Goal: Task Accomplishment & Management: Complete application form

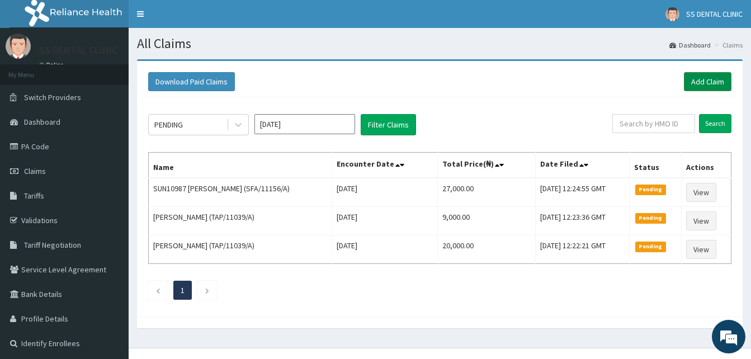
click at [708, 83] on link "Add Claim" at bounding box center [708, 81] width 48 height 19
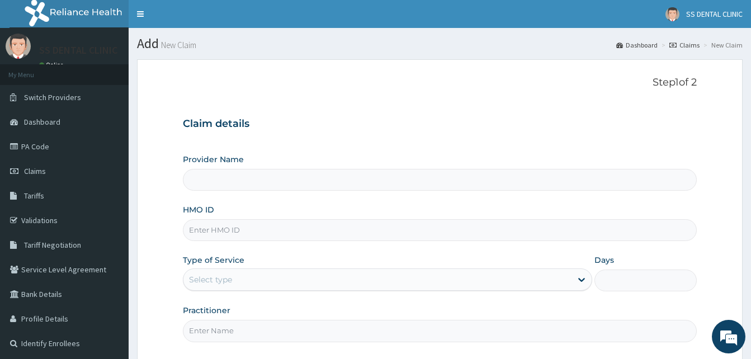
type input "SS DENTAL IBADAN"
click at [214, 228] on input "HMO ID" at bounding box center [440, 230] width 514 height 22
type input "PPY/10524/D"
click at [219, 283] on div "Select type" at bounding box center [210, 279] width 43 height 11
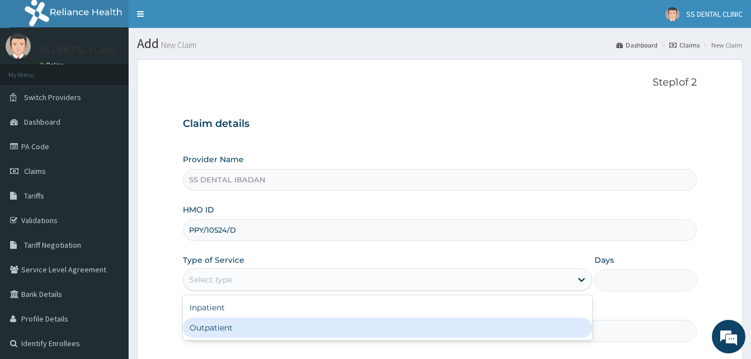
click at [217, 334] on div "Outpatient" at bounding box center [388, 328] width 410 height 20
type input "1"
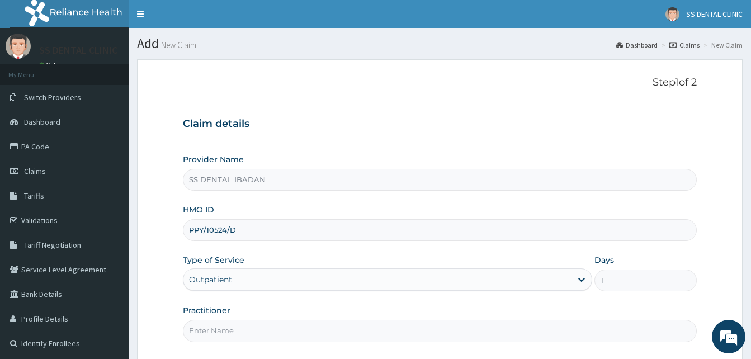
scroll to position [105, 0]
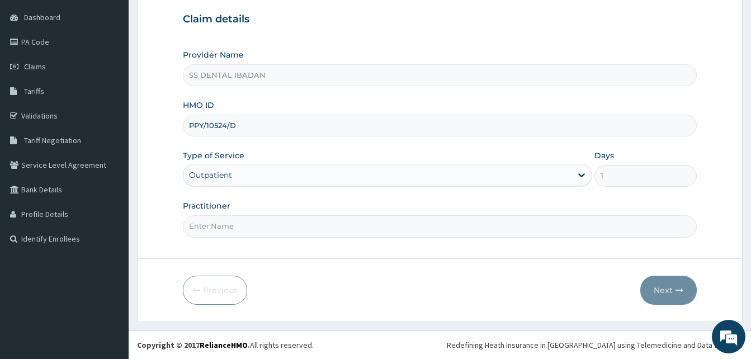
click at [224, 221] on input "Practitioner" at bounding box center [440, 226] width 514 height 22
type input "[PERSON_NAME][GEOGRAPHIC_DATA]"
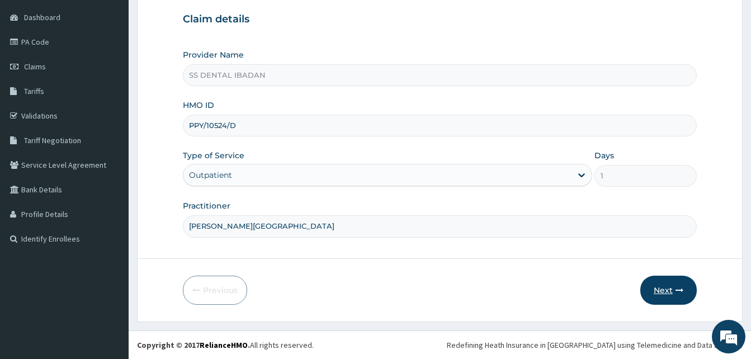
click at [666, 293] on button "Next" at bounding box center [669, 290] width 57 height 29
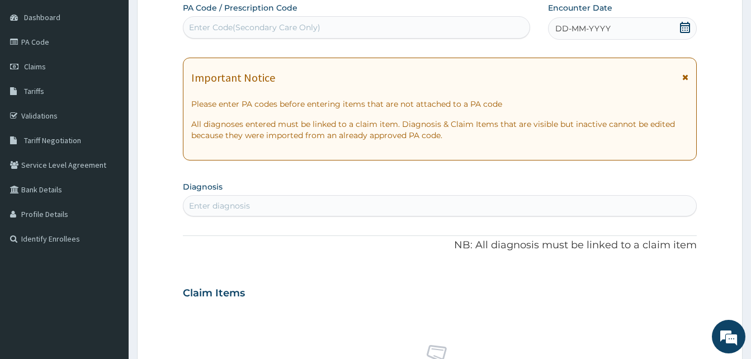
click at [231, 27] on div "Enter Code(Secondary Care Only)" at bounding box center [254, 27] width 131 height 11
type input "PA/9ABCD2"
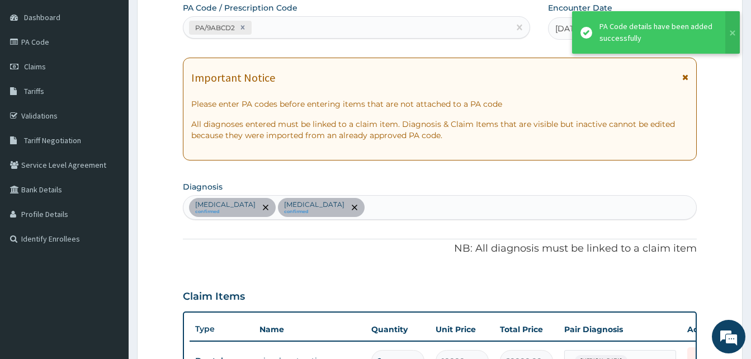
scroll to position [440, 0]
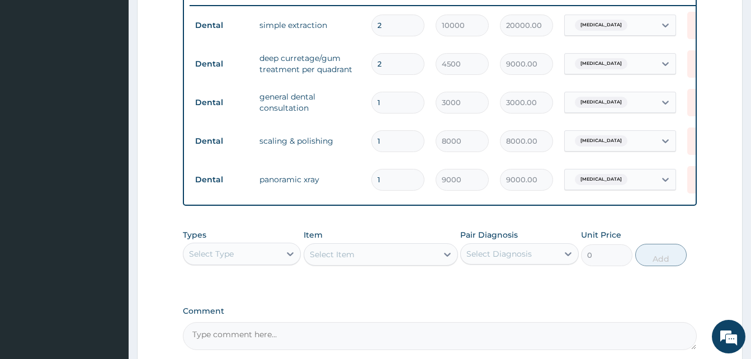
click at [271, 346] on textarea "Comment" at bounding box center [440, 336] width 514 height 28
paste textarea "DENTAL BILL FOR THE MONTH OF MAY 2025"
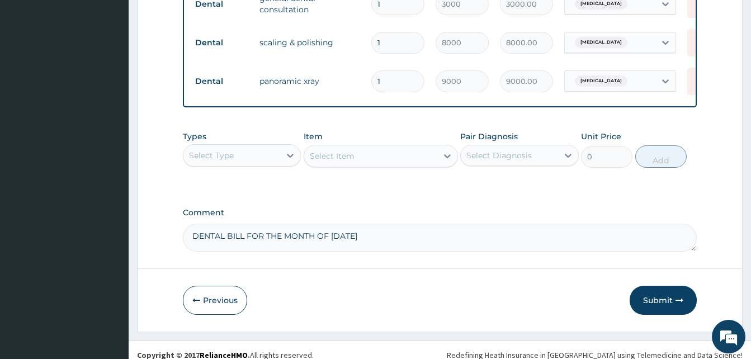
scroll to position [553, 0]
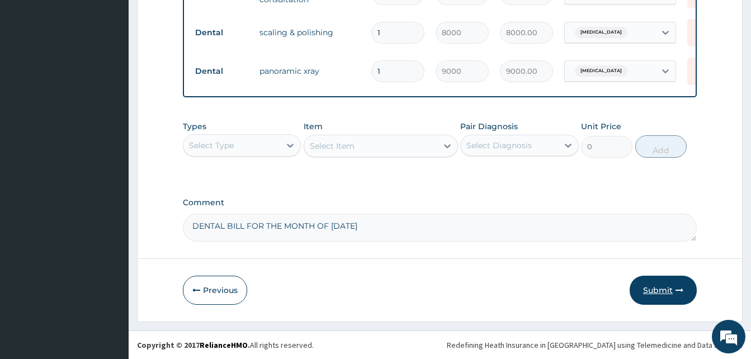
type textarea "DENTAL BILL FOR THE MONTH OF MAY 2025"
click at [661, 297] on button "Submit" at bounding box center [663, 290] width 67 height 29
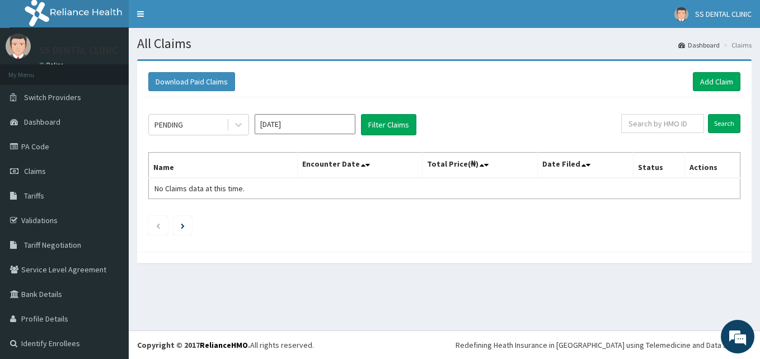
click at [338, 125] on input "[DATE]" at bounding box center [305, 124] width 101 height 20
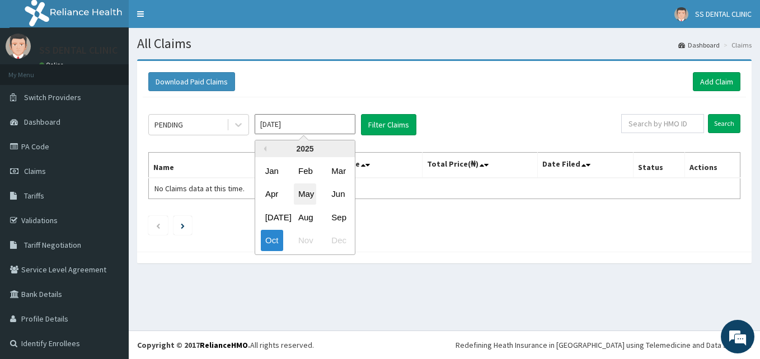
click at [303, 192] on div "May" at bounding box center [305, 194] width 22 height 21
type input "May 2025"
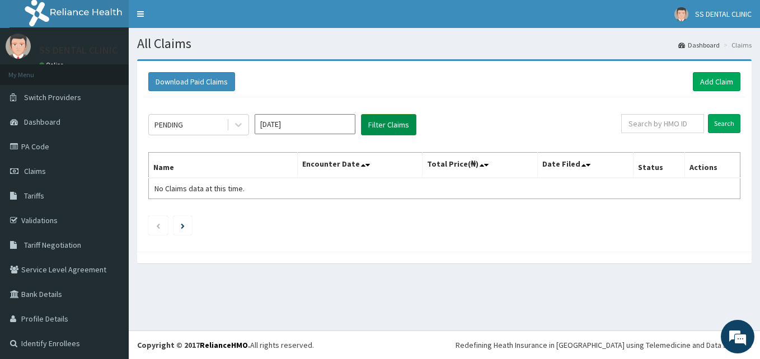
click at [385, 126] on button "Filter Claims" at bounding box center [388, 124] width 55 height 21
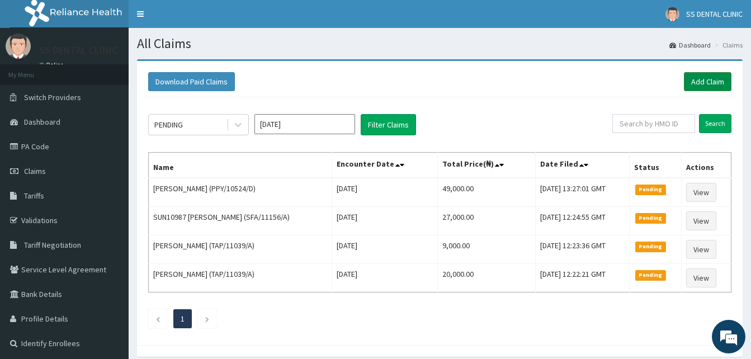
click at [699, 81] on link "Add Claim" at bounding box center [708, 81] width 48 height 19
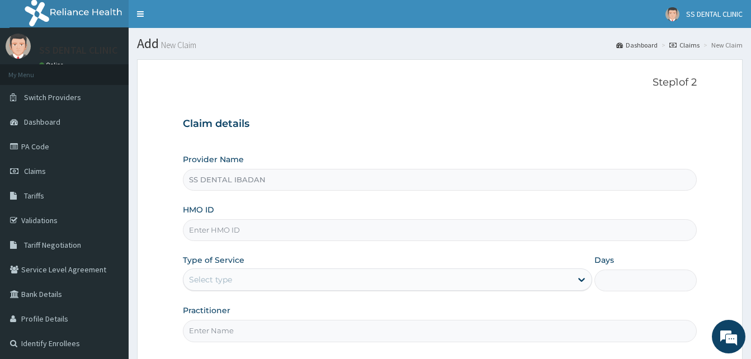
click at [262, 231] on input "HMO ID" at bounding box center [440, 230] width 514 height 22
click at [242, 231] on input "HMO ID" at bounding box center [440, 230] width 514 height 22
type input "w"
type input "WTW/10039/C"
click at [342, 279] on div "Select type" at bounding box center [378, 280] width 388 height 18
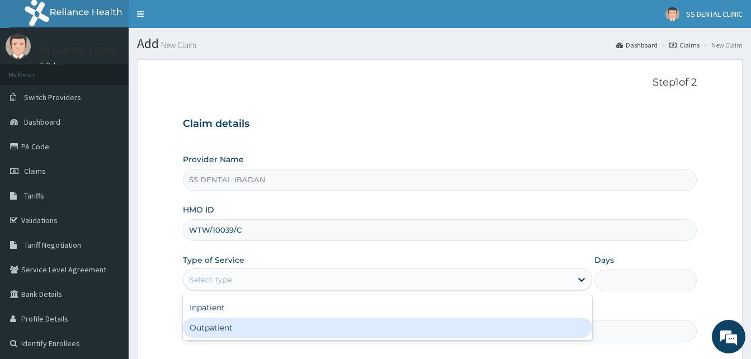
click at [254, 332] on div "Outpatient" at bounding box center [388, 328] width 410 height 20
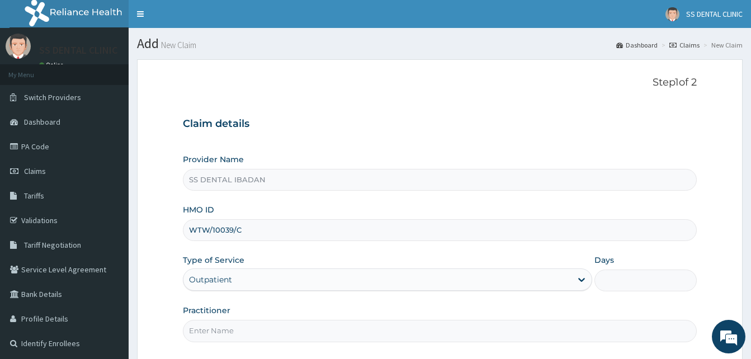
type input "1"
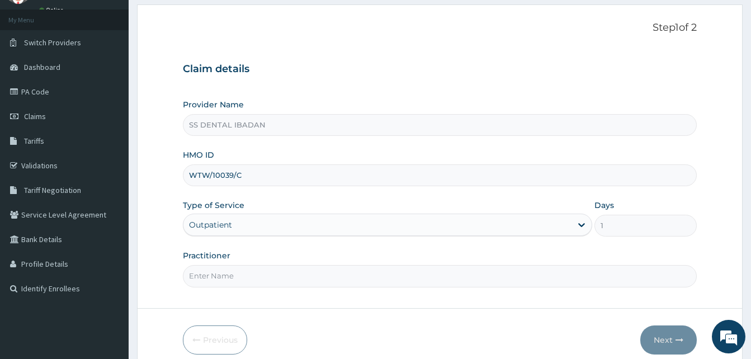
scroll to position [56, 0]
click at [264, 273] on input "Practitioner" at bounding box center [440, 275] width 514 height 22
type input "[PERSON_NAME][GEOGRAPHIC_DATA]"
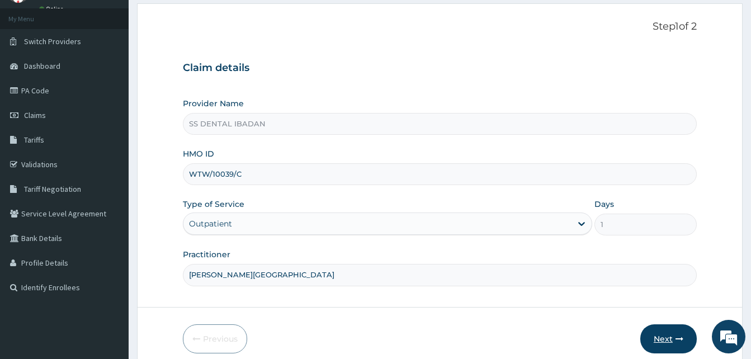
click at [668, 344] on button "Next" at bounding box center [669, 338] width 57 height 29
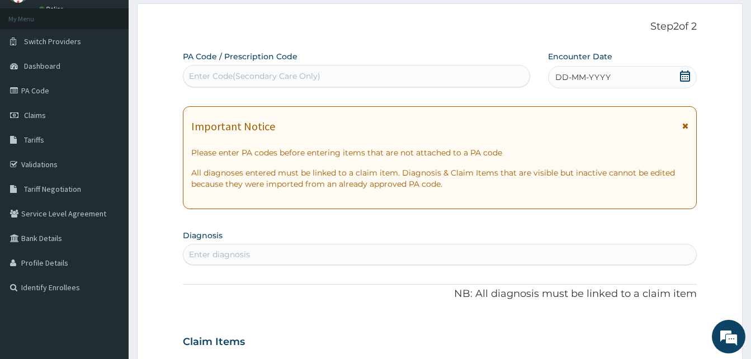
click at [668, 344] on div "Claim Items" at bounding box center [440, 339] width 514 height 29
click at [248, 70] on div "Enter Code(Secondary Care Only)" at bounding box center [254, 75] width 131 height 11
type input "PA/C7F283"
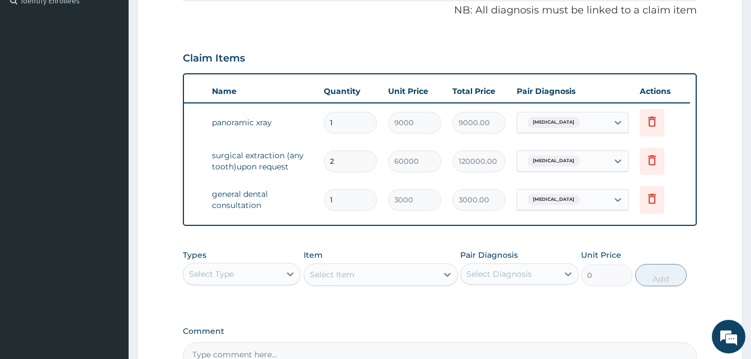
scroll to position [341, 0]
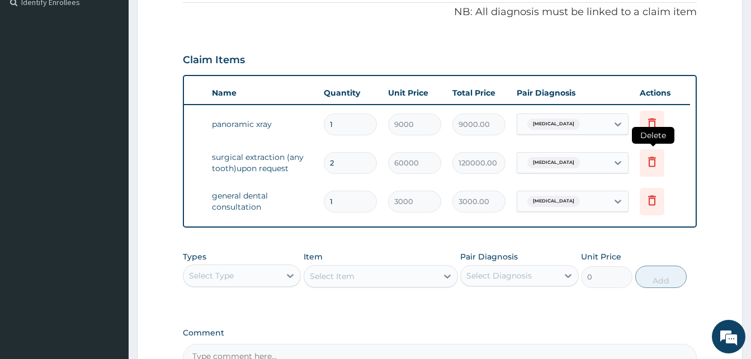
click at [656, 163] on icon at bounding box center [652, 161] width 13 height 13
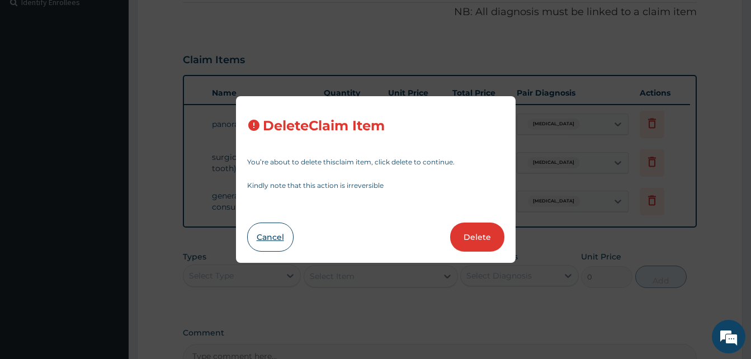
click at [277, 245] on button "Cancel" at bounding box center [270, 237] width 46 height 29
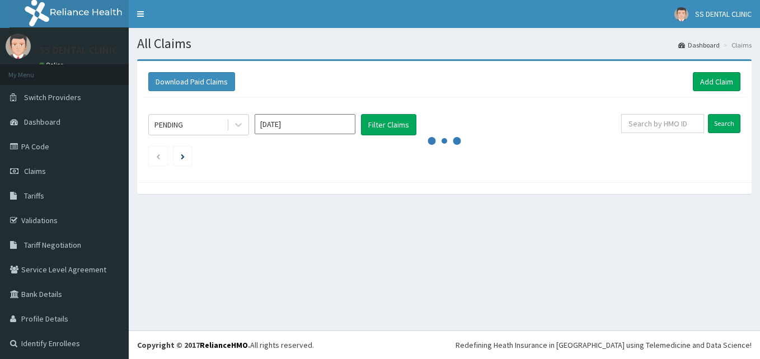
click at [324, 128] on input "[DATE]" at bounding box center [305, 124] width 101 height 20
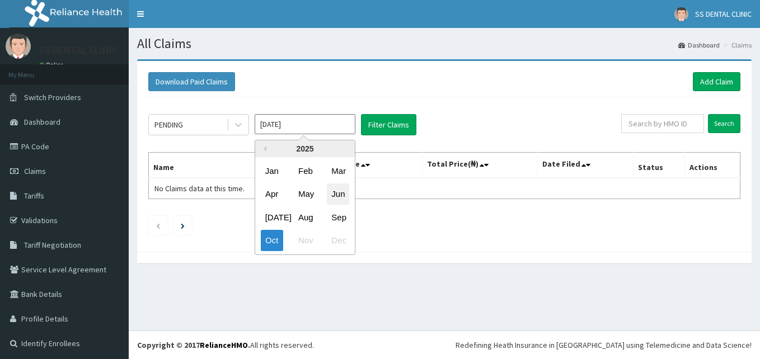
drag, startPoint x: 342, startPoint y: 194, endPoint x: 327, endPoint y: 193, distance: 14.6
click at [341, 194] on div "Jun" at bounding box center [338, 194] width 22 height 21
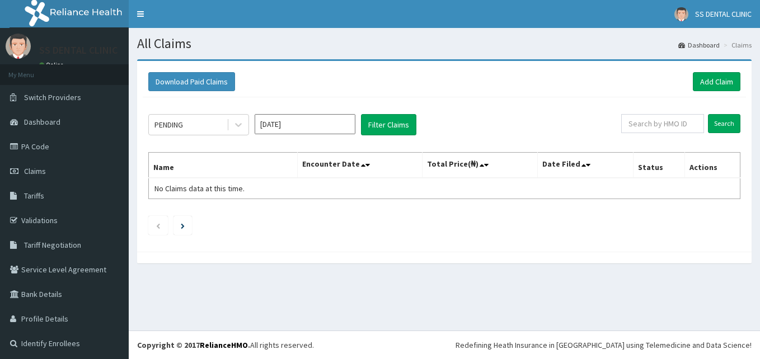
click at [305, 195] on table "Name Encounter Date Total Price(₦) Date Filed Status Actions No Claims data at …" at bounding box center [444, 175] width 592 height 47
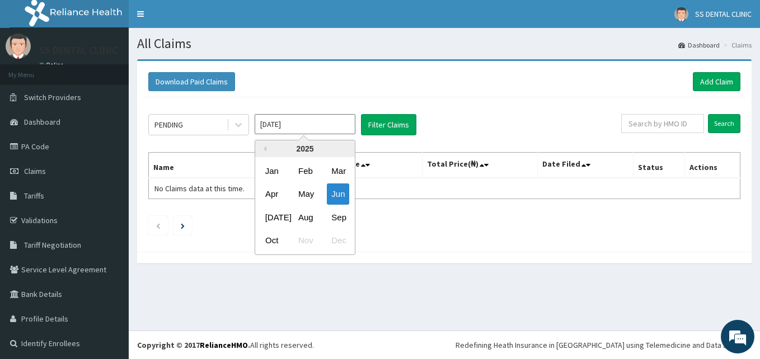
click at [316, 130] on input "[DATE]" at bounding box center [305, 124] width 101 height 20
click at [304, 193] on div "May" at bounding box center [305, 194] width 22 height 21
type input "[DATE]"
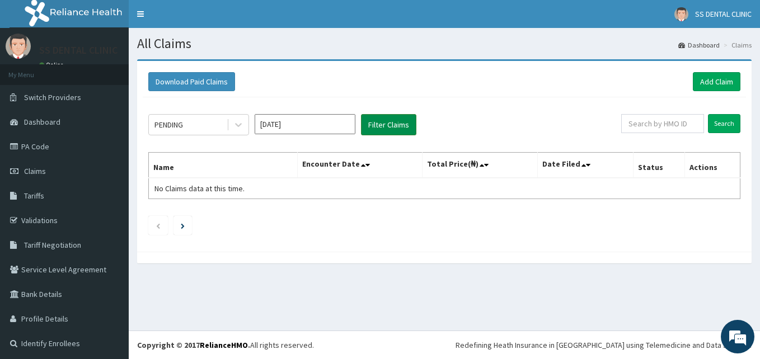
click at [377, 126] on button "Filter Claims" at bounding box center [388, 124] width 55 height 21
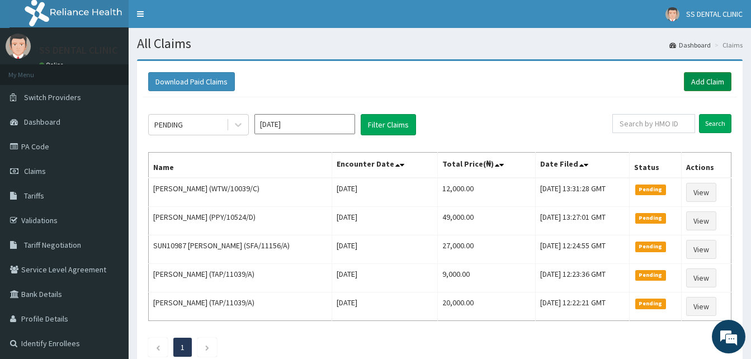
click at [707, 81] on link "Add Claim" at bounding box center [708, 81] width 48 height 19
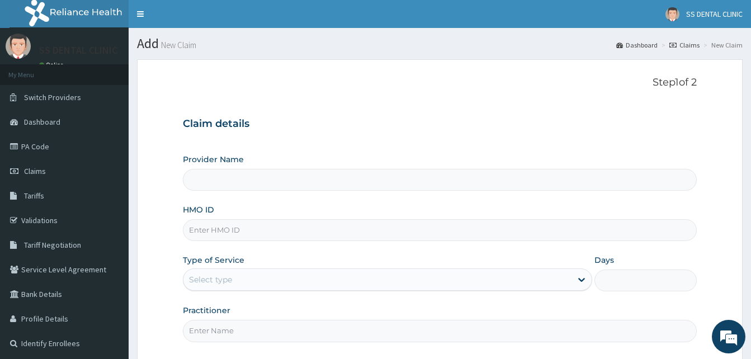
type input "SS DENTAL IBADAN"
click at [237, 227] on input "HMO ID" at bounding box center [440, 230] width 514 height 22
type input "SLK/10009/B"
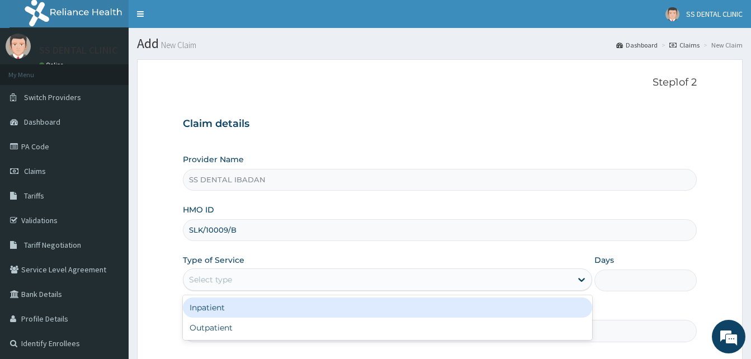
click at [279, 283] on div "Select type" at bounding box center [378, 280] width 388 height 18
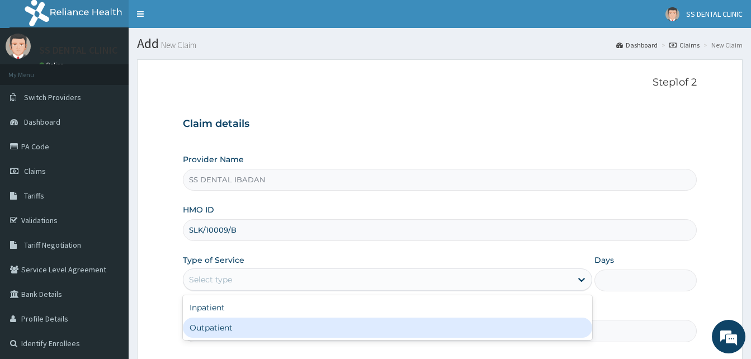
click at [233, 322] on div "Outpatient" at bounding box center [388, 328] width 410 height 20
type input "1"
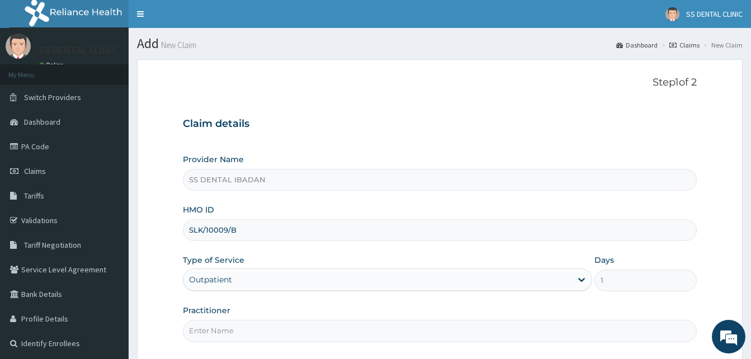
click at [233, 331] on input "Practitioner" at bounding box center [440, 331] width 514 height 22
type input "[PERSON_NAME][GEOGRAPHIC_DATA]"
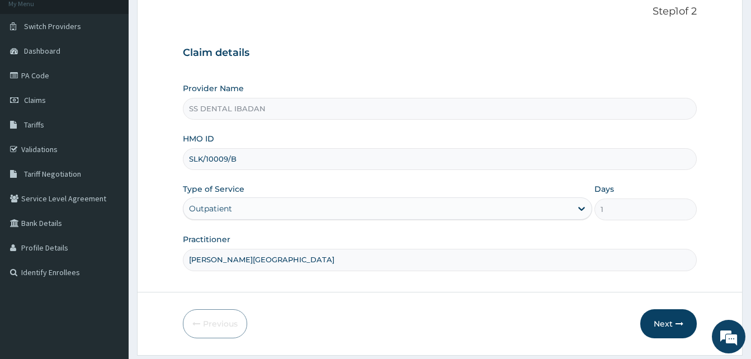
scroll to position [105, 0]
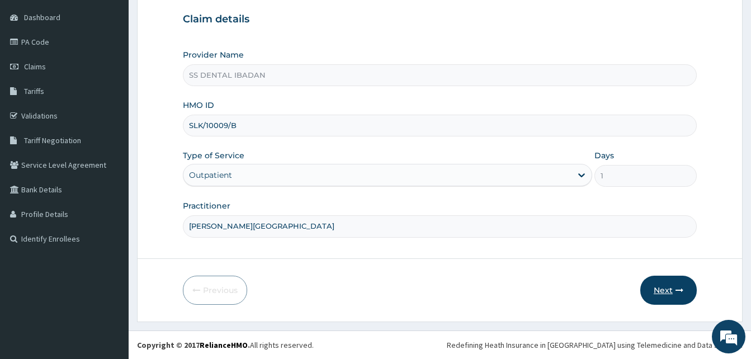
click at [671, 293] on button "Next" at bounding box center [669, 290] width 57 height 29
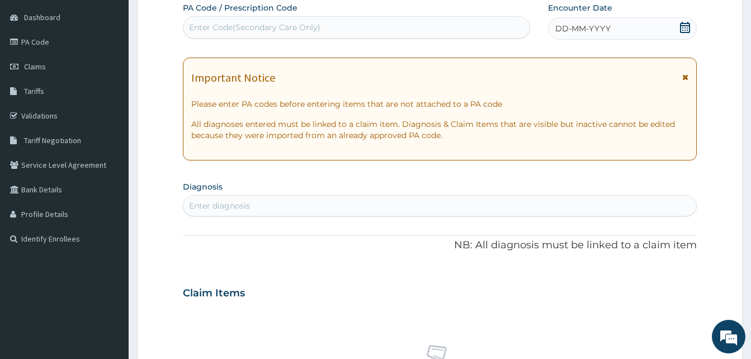
click at [389, 35] on div "Enter Code(Secondary Care Only)" at bounding box center [357, 27] width 346 height 18
type input "PA/7CB664"
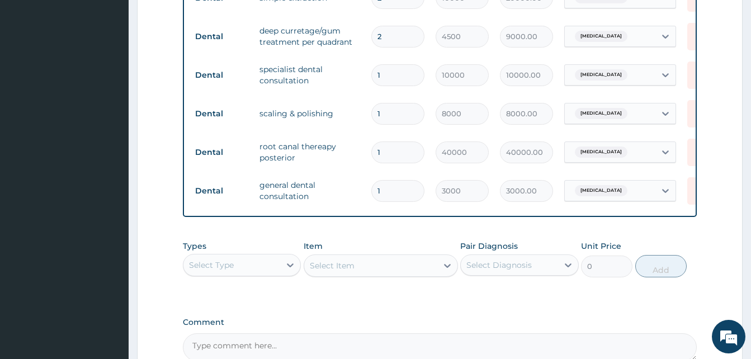
scroll to position [477, 0]
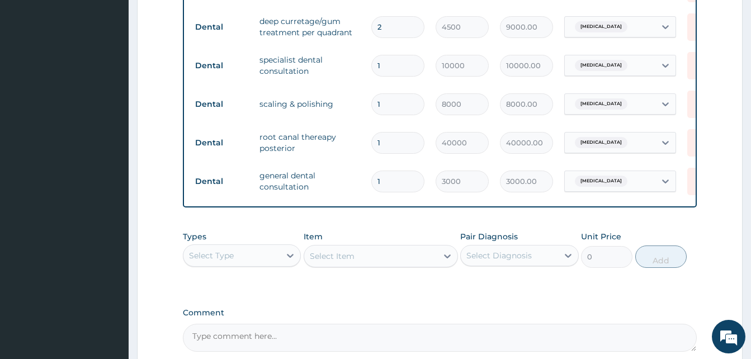
click at [355, 349] on textarea "Comment" at bounding box center [440, 338] width 514 height 28
paste textarea "DENTAL BILL FOR THE MONTH OF [DATE]"
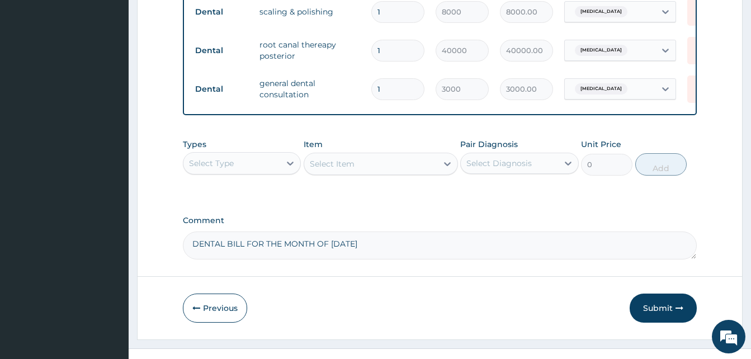
scroll to position [596, 0]
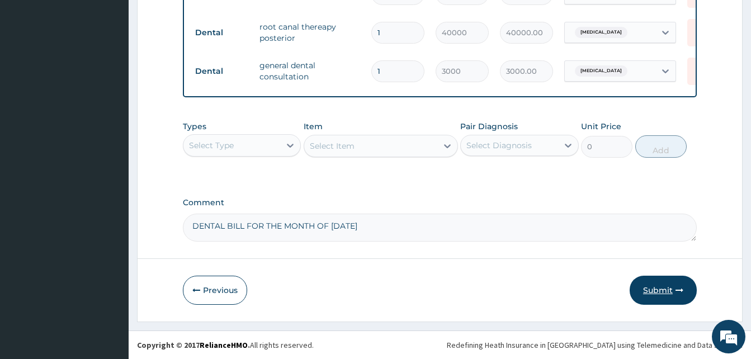
type textarea "DENTAL BILL FOR THE MONTH OF [DATE]"
click at [654, 288] on button "Submit" at bounding box center [663, 290] width 67 height 29
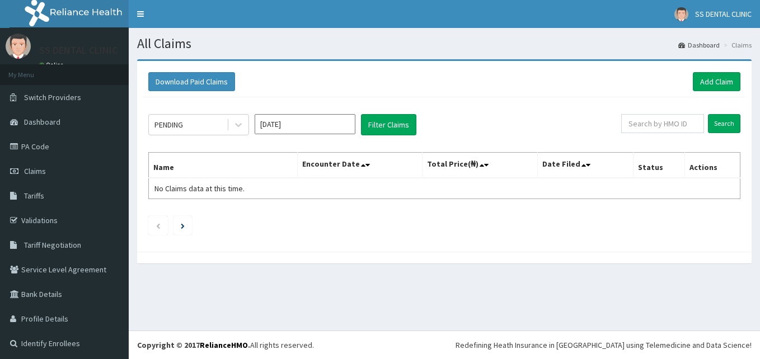
click at [319, 129] on input "Oct 2025" at bounding box center [305, 124] width 101 height 20
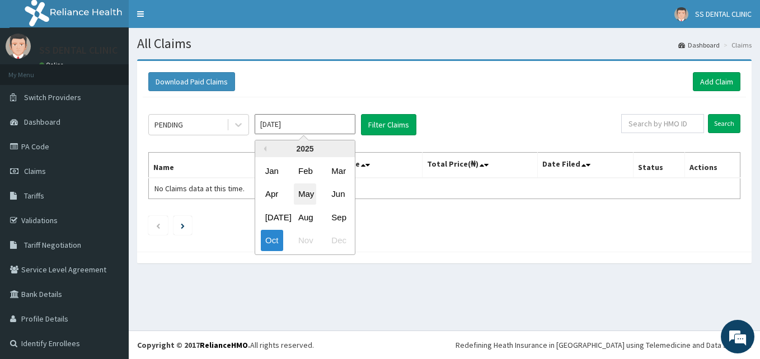
click at [305, 197] on div "May" at bounding box center [305, 194] width 22 height 21
type input "May 2025"
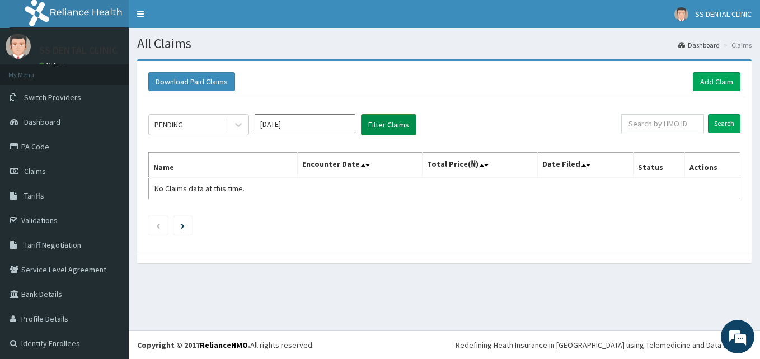
click at [389, 124] on button "Filter Claims" at bounding box center [388, 124] width 55 height 21
click at [388, 125] on button "Filter Claims" at bounding box center [388, 124] width 55 height 21
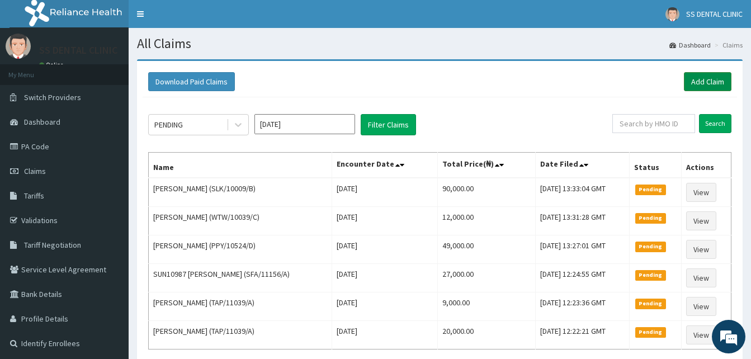
click at [702, 82] on link "Add Claim" at bounding box center [708, 81] width 48 height 19
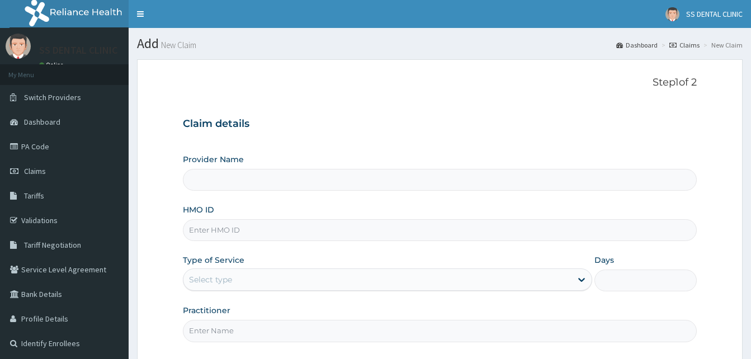
click at [219, 231] on input "HMO ID" at bounding box center [440, 230] width 514 height 22
type input "FMP/10"
type input "SS DENTAL IBADAN"
type input "FMP/10237/A"
click at [500, 281] on div "Select type" at bounding box center [378, 280] width 388 height 18
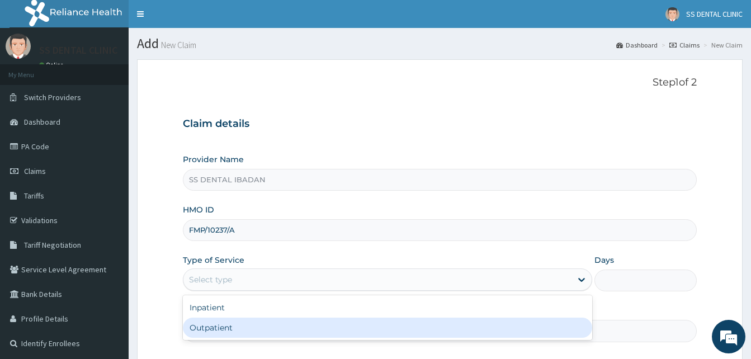
click at [257, 325] on div "Outpatient" at bounding box center [388, 328] width 410 height 20
type input "1"
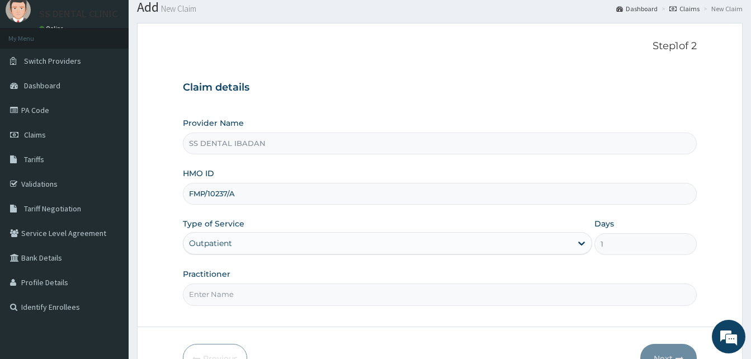
scroll to position [56, 0]
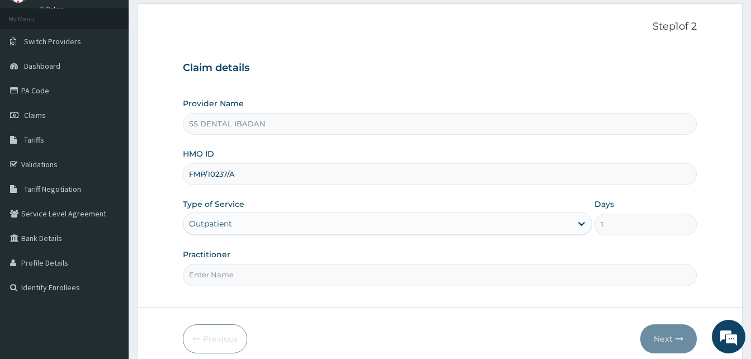
click at [250, 274] on input "Practitioner" at bounding box center [440, 275] width 514 height 22
type input "[PERSON_NAME][GEOGRAPHIC_DATA]"
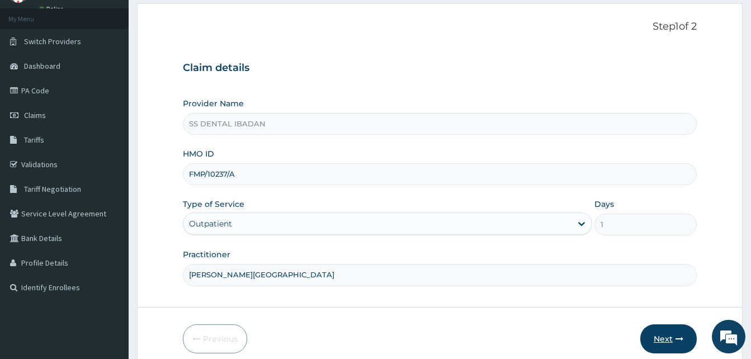
click at [661, 339] on button "Next" at bounding box center [669, 338] width 57 height 29
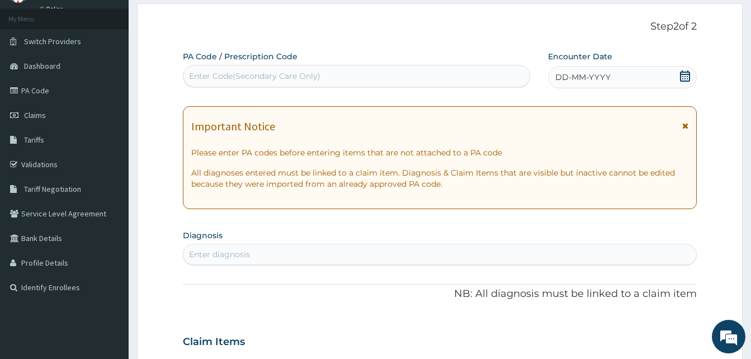
click at [355, 82] on div "Enter Code(Secondary Care Only)" at bounding box center [357, 76] width 346 height 18
type input "PA/760624"
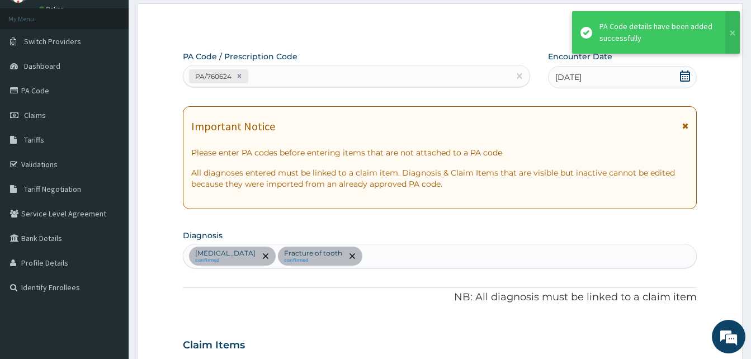
scroll to position [479, 0]
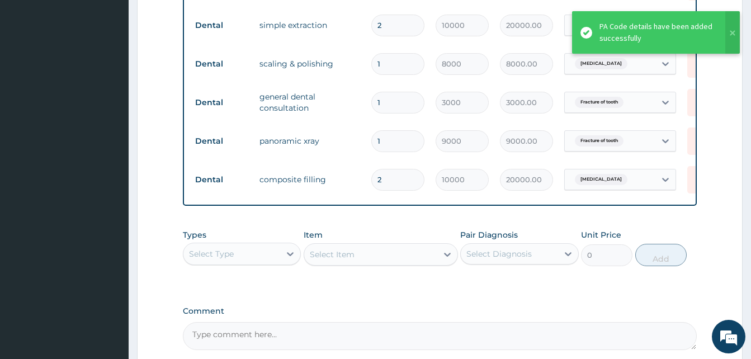
click at [473, 349] on textarea "Comment" at bounding box center [440, 336] width 514 height 28
paste textarea "DENTAL BILL FOR THE MONTH OF [DATE]"
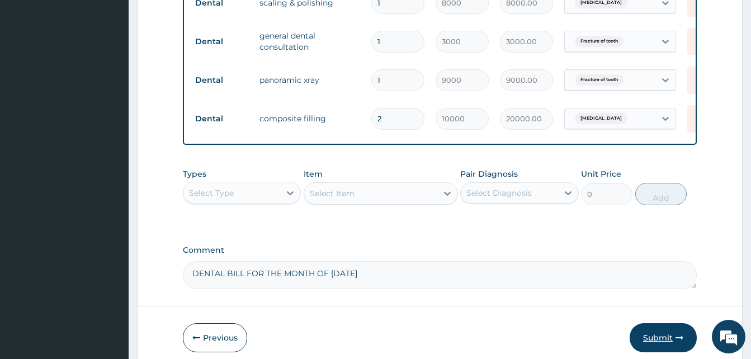
type textarea "DENTAL BILL FOR THE MONTH OF [DATE]"
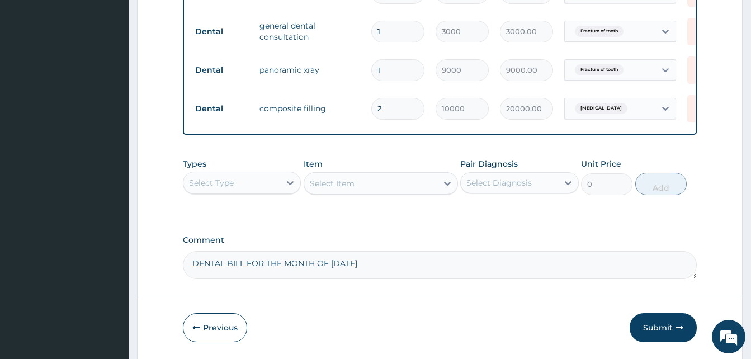
scroll to position [591, 0]
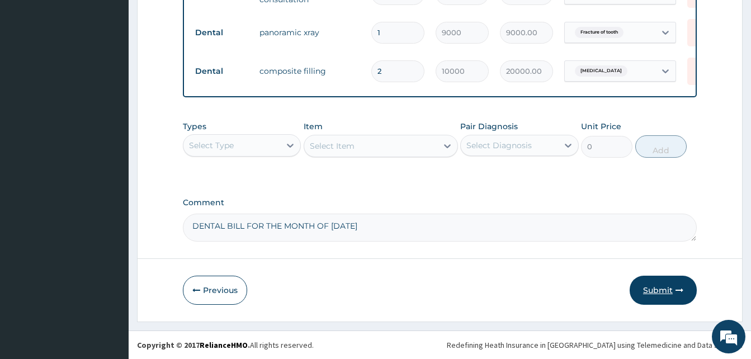
click at [660, 299] on button "Submit" at bounding box center [663, 290] width 67 height 29
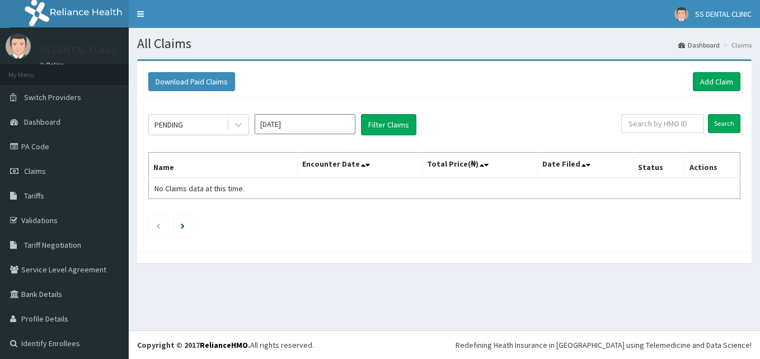
click at [305, 126] on input "Oct 2025" at bounding box center [305, 124] width 101 height 20
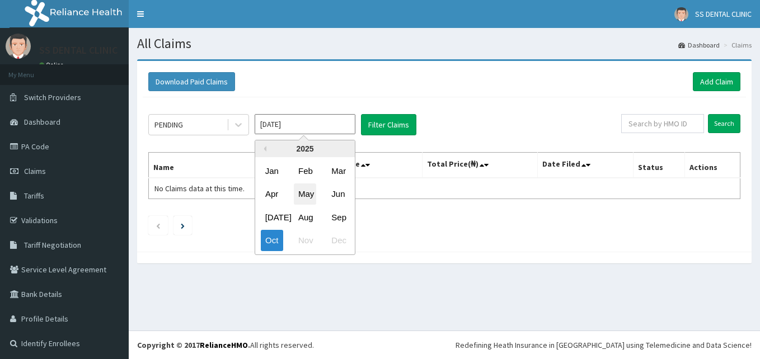
click at [305, 196] on div "May" at bounding box center [305, 194] width 22 height 21
type input "May 2025"
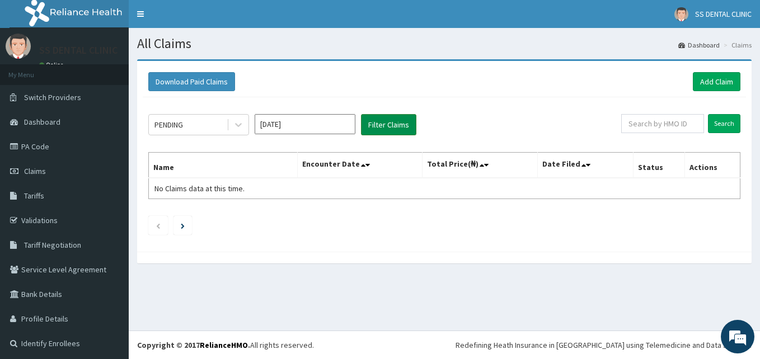
click at [394, 124] on button "Filter Claims" at bounding box center [388, 124] width 55 height 21
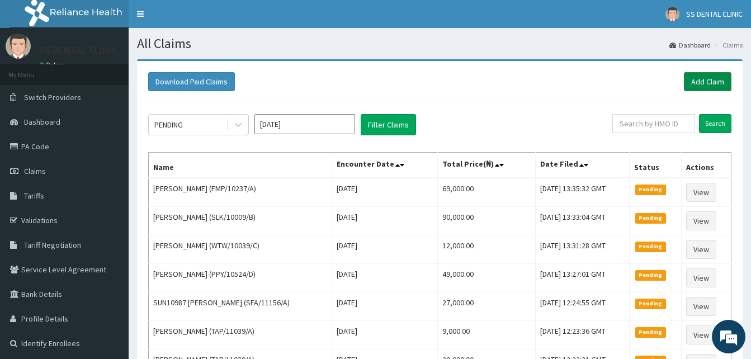
click at [708, 83] on link "Add Claim" at bounding box center [708, 81] width 48 height 19
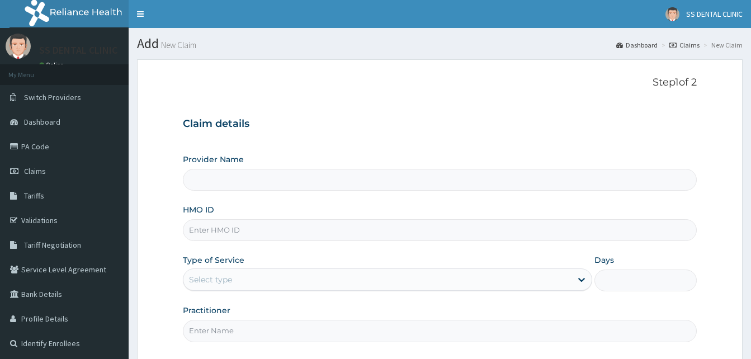
click at [345, 229] on input "HMO ID" at bounding box center [440, 230] width 514 height 22
type input "OHT"
type input "SS DENTAL IBADAN"
type input "OHT"
click at [579, 283] on icon at bounding box center [581, 279] width 11 height 11
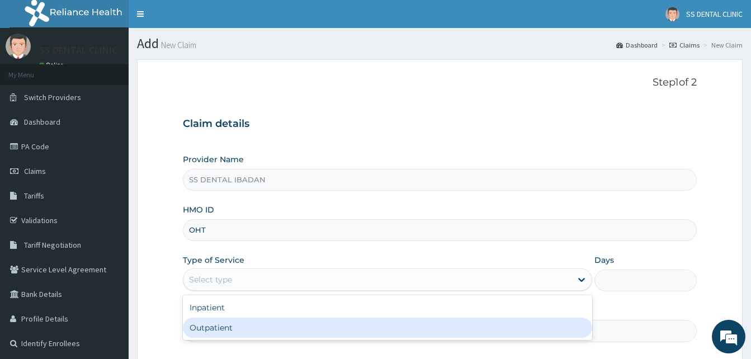
click at [203, 328] on div "Outpatient" at bounding box center [388, 328] width 410 height 20
type input "1"
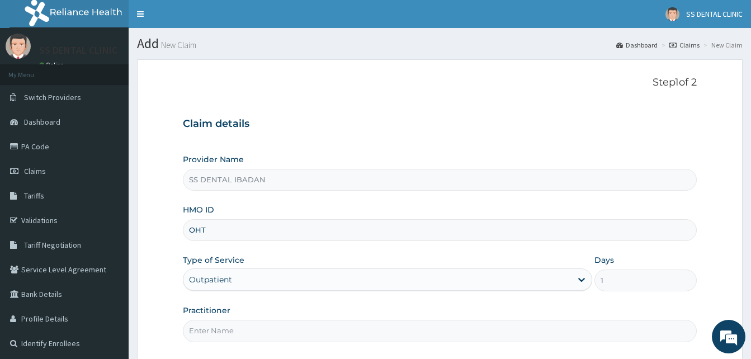
click at [231, 327] on input "Practitioner" at bounding box center [440, 331] width 514 height 22
type input "[PERSON_NAME][GEOGRAPHIC_DATA]"
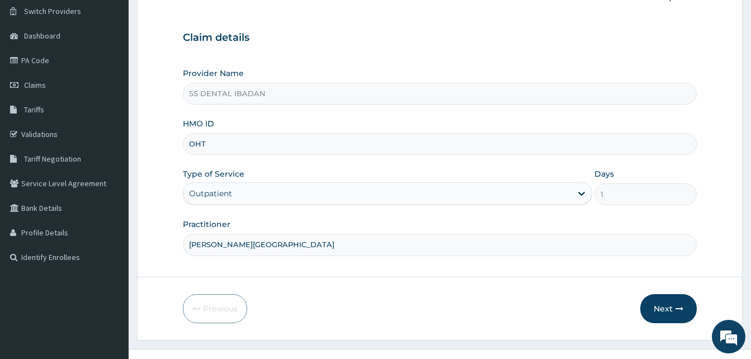
scroll to position [105, 0]
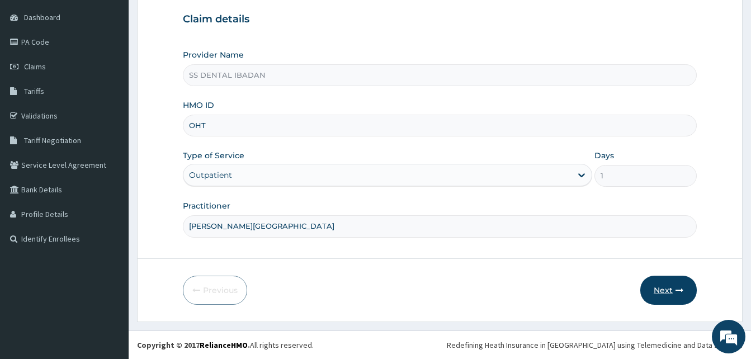
click at [666, 289] on button "Next" at bounding box center [669, 290] width 57 height 29
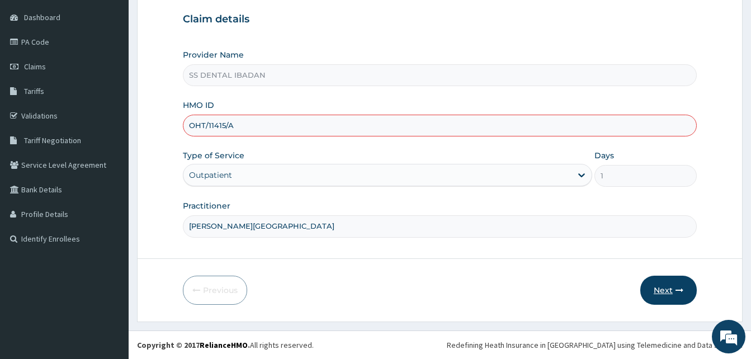
type input "OHT/11415/A"
click at [669, 288] on button "Next" at bounding box center [669, 290] width 57 height 29
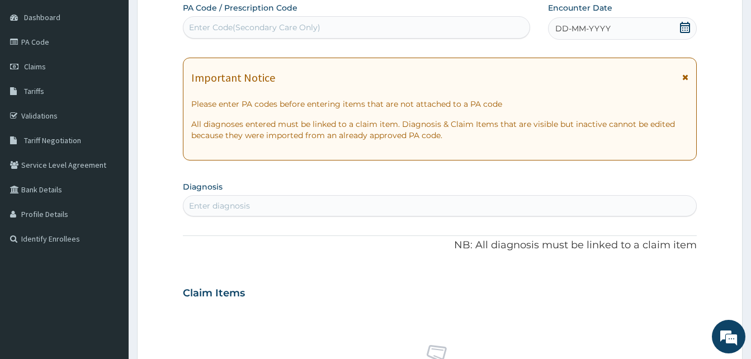
click at [380, 25] on div "Enter Code(Secondary Care Only)" at bounding box center [357, 27] width 346 height 18
type input "PA/1FAB12"
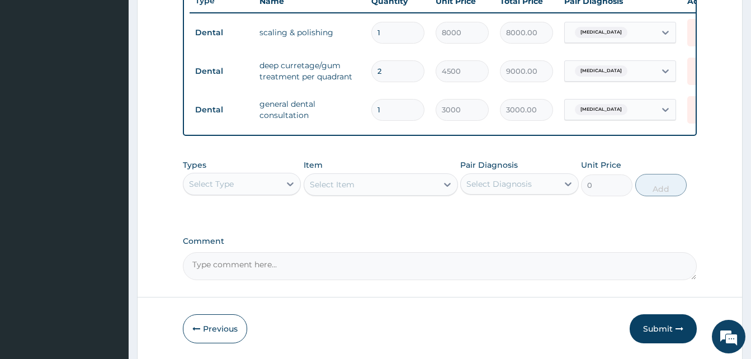
scroll to position [480, 0]
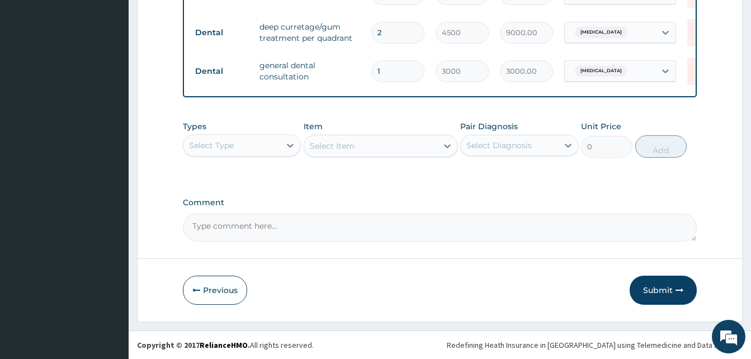
click at [227, 233] on textarea "Comment" at bounding box center [440, 228] width 514 height 28
paste textarea "DENTAL BILL FOR THE MONTH OF [DATE]"
type textarea "DENTAL BILL FOR THE MONTH OF MAY 2025"
click at [647, 288] on button "Submit" at bounding box center [663, 290] width 67 height 29
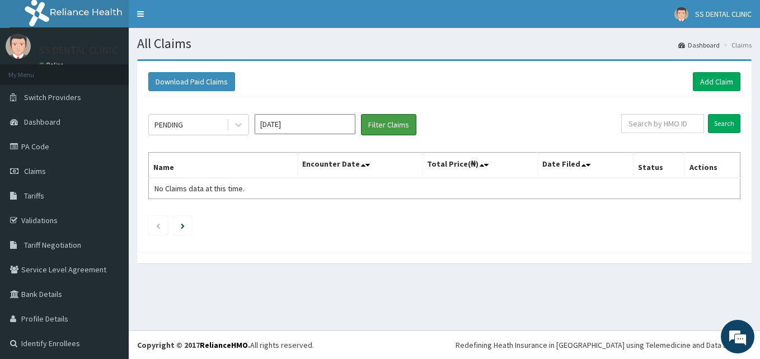
click at [390, 123] on button "Filter Claims" at bounding box center [388, 124] width 55 height 21
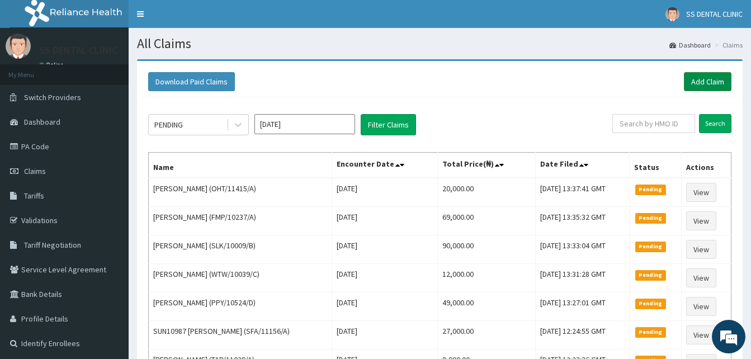
click at [697, 84] on link "Add Claim" at bounding box center [708, 81] width 48 height 19
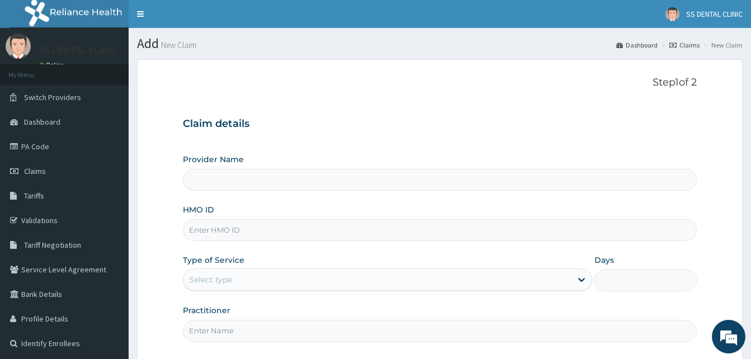
type input "SS DENTAL IBADAN"
click at [361, 229] on input "HMO ID" at bounding box center [440, 230] width 514 height 22
type input "SLB/10839/A"
click at [241, 278] on div "Select type" at bounding box center [378, 280] width 388 height 18
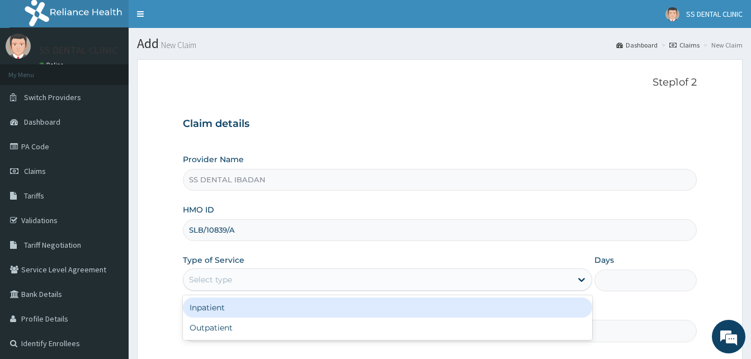
type input "O"
type input "1"
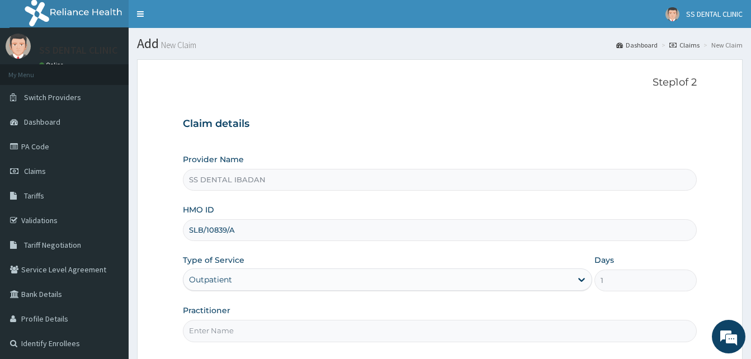
drag, startPoint x: 239, startPoint y: 334, endPoint x: 233, endPoint y: 331, distance: 6.5
click at [238, 334] on input "Practitioner" at bounding box center [440, 331] width 514 height 22
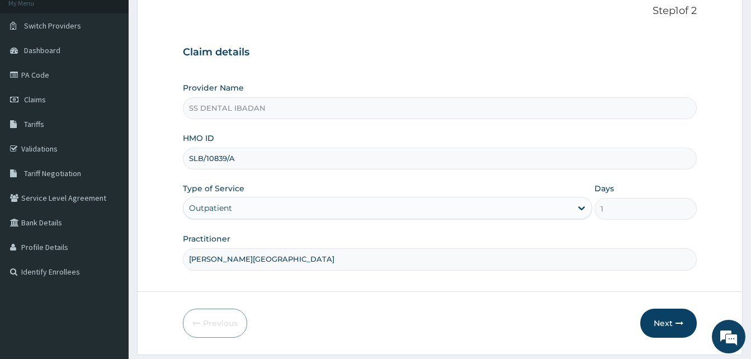
scroll to position [105, 0]
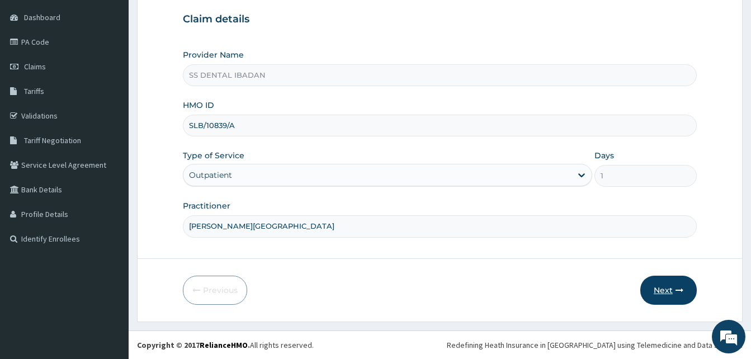
type input "[PERSON_NAME][GEOGRAPHIC_DATA]"
click at [655, 289] on button "Next" at bounding box center [669, 290] width 57 height 29
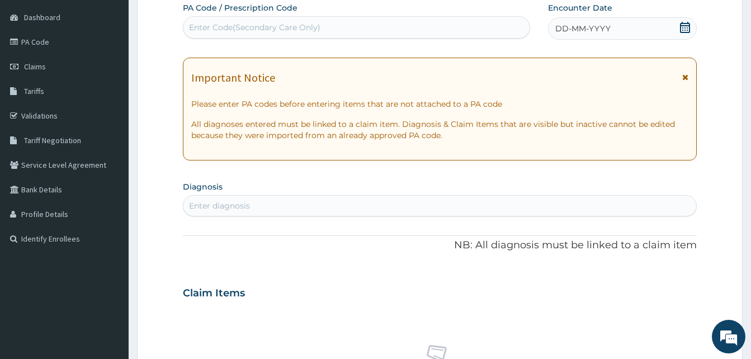
click at [222, 33] on div "Enter Code(Secondary Care Only)" at bounding box center [254, 27] width 131 height 11
type input "PA/141200"
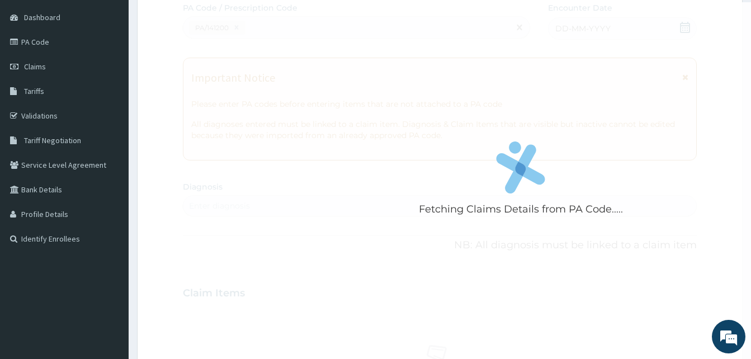
scroll to position [402, 0]
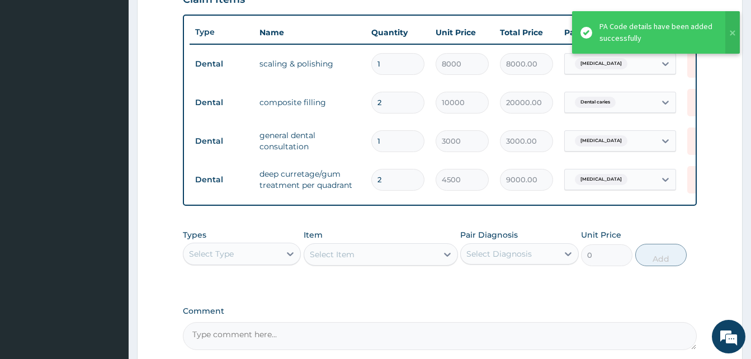
click at [381, 342] on textarea "Comment" at bounding box center [440, 336] width 514 height 28
drag, startPoint x: 383, startPoint y: 336, endPoint x: 386, endPoint y: 342, distance: 6.8
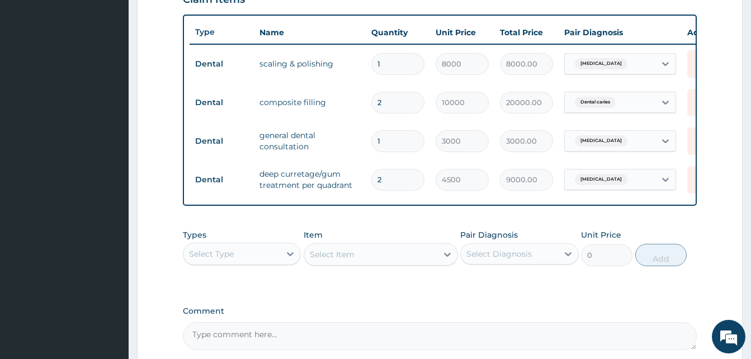
click at [304, 348] on textarea "Comment" at bounding box center [440, 336] width 514 height 28
click at [239, 346] on textarea "Comment" at bounding box center [440, 336] width 514 height 28
paste textarea "DENTAL BILL FOR THE MONTH OF [DATE]"
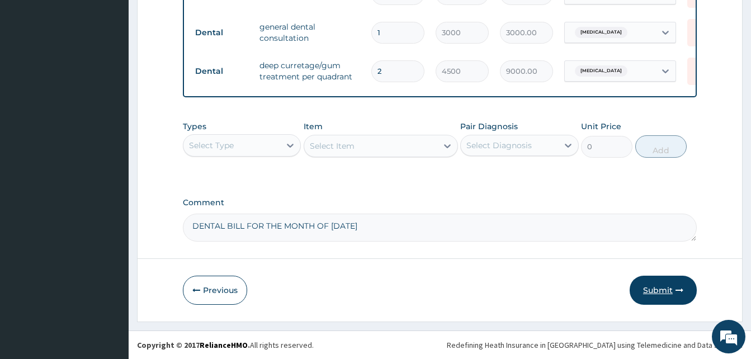
type textarea "DENTAL BILL FOR THE MONTH OF [DATE]"
click at [644, 287] on button "Submit" at bounding box center [663, 290] width 67 height 29
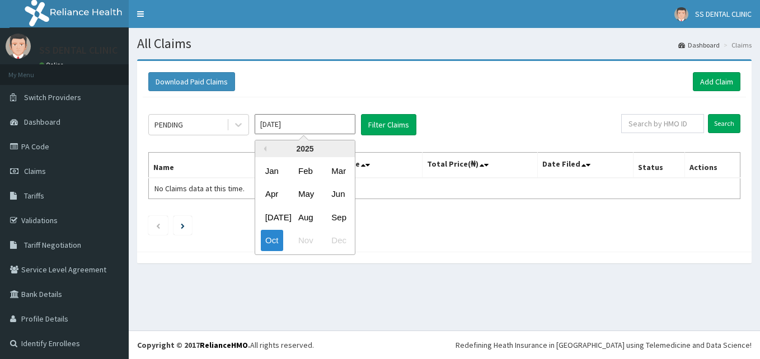
click at [303, 124] on input "[DATE]" at bounding box center [305, 124] width 101 height 20
click at [312, 198] on div "May" at bounding box center [305, 194] width 22 height 21
type input "[DATE]"
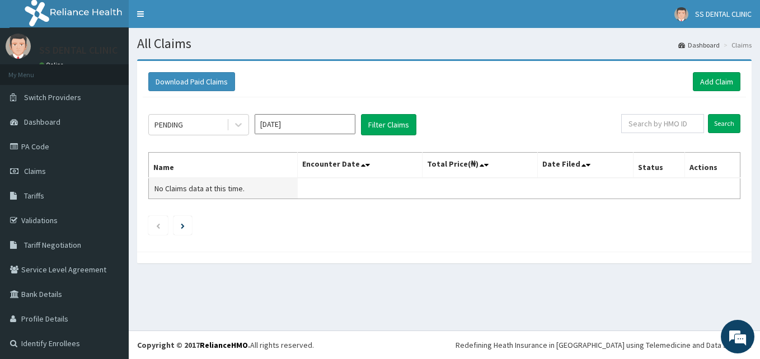
click at [298, 194] on td "No Claims data at this time." at bounding box center [223, 188] width 149 height 21
click at [392, 127] on button "Filter Claims" at bounding box center [388, 124] width 55 height 21
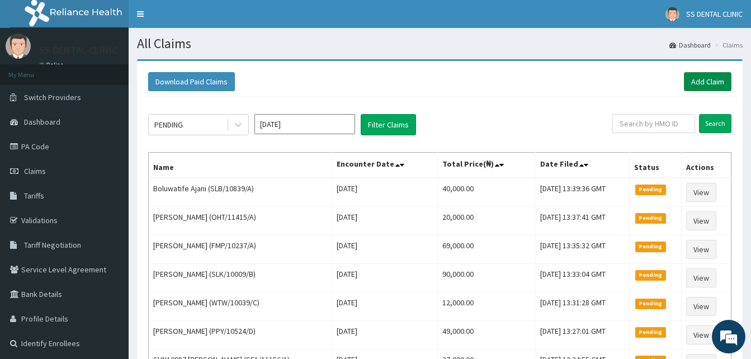
click at [715, 86] on link "Add Claim" at bounding box center [708, 81] width 48 height 19
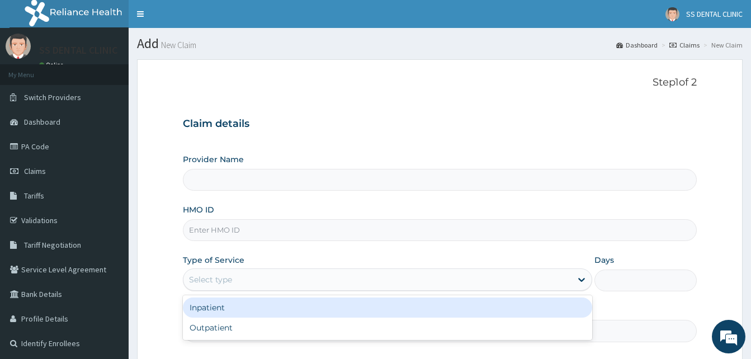
click at [205, 278] on div "Select type" at bounding box center [210, 279] width 43 height 11
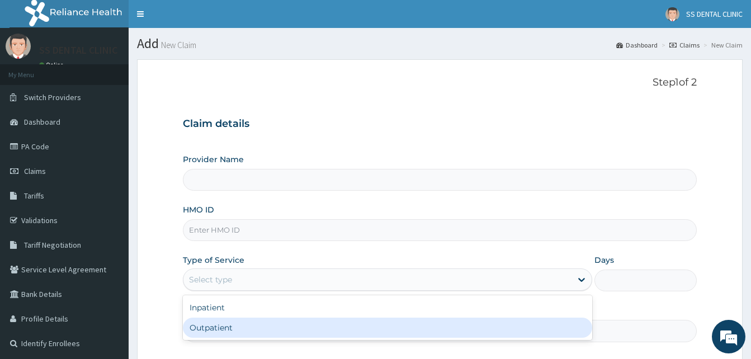
click at [207, 330] on div "Outpatient" at bounding box center [388, 328] width 410 height 20
type input "1"
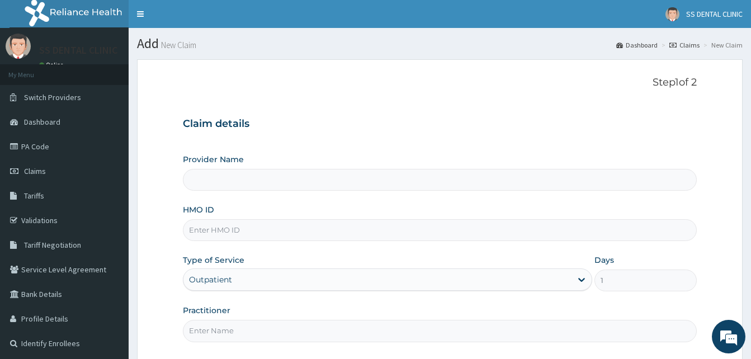
click at [219, 227] on input "HMO ID" at bounding box center [440, 230] width 514 height 22
type input "SS DENTAL IBADAN"
click at [222, 227] on input "PT" at bounding box center [440, 230] width 514 height 22
type input "PTL/10051/A//A"
click at [233, 328] on input "Practitioner" at bounding box center [440, 331] width 514 height 22
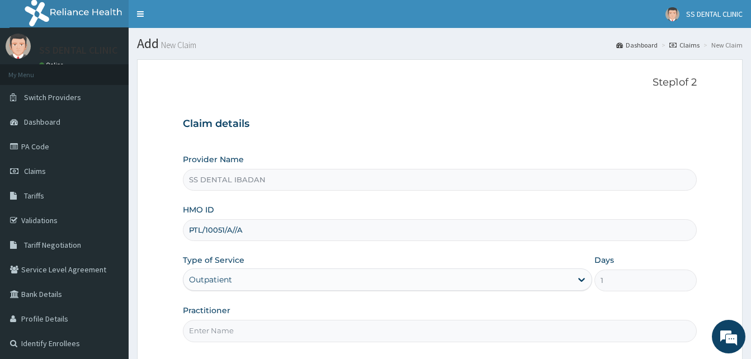
scroll to position [105, 0]
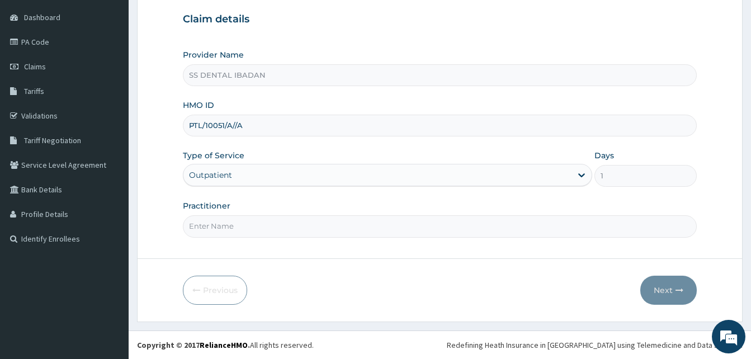
click at [225, 223] on input "Practitioner" at bounding box center [440, 226] width 514 height 22
type input "DR. IYIOLA"
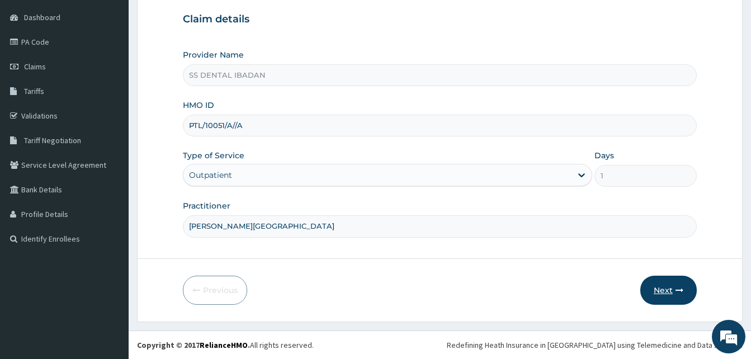
click at [666, 289] on button "Next" at bounding box center [669, 290] width 57 height 29
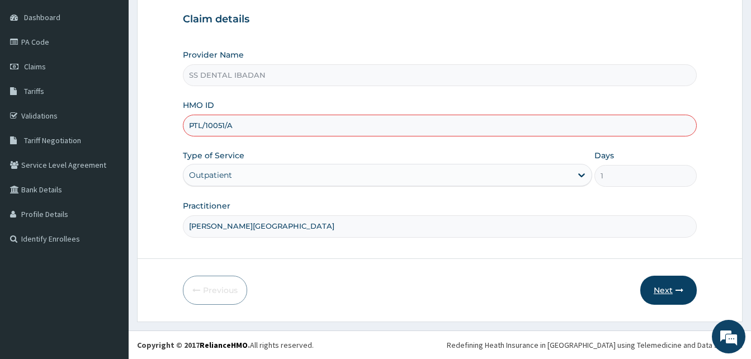
type input "PTL/10051/A"
click at [666, 289] on button "Next" at bounding box center [669, 290] width 57 height 29
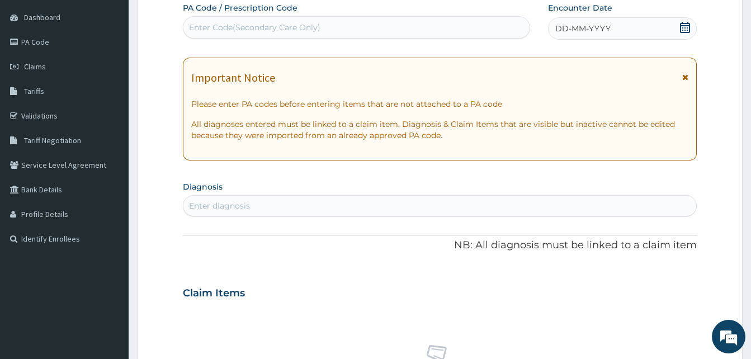
click at [264, 29] on div "Enter Code(Secondary Care Only)" at bounding box center [254, 27] width 131 height 11
type input "PA/1BA717"
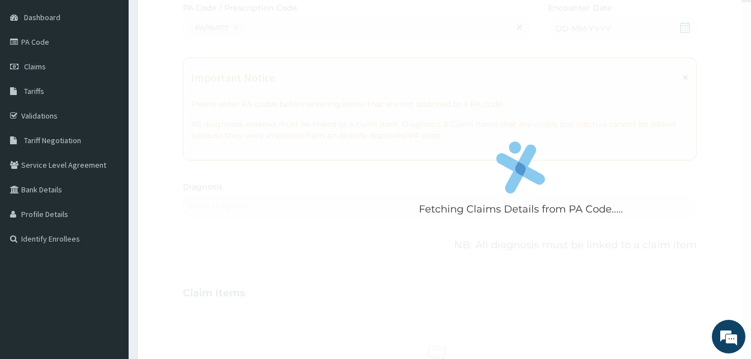
scroll to position [402, 0]
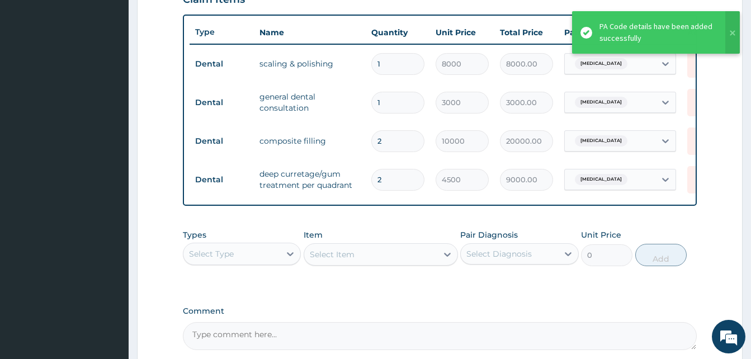
click at [251, 337] on textarea "Comment" at bounding box center [440, 336] width 514 height 28
click at [250, 344] on textarea "Comment" at bounding box center [440, 336] width 514 height 28
click at [250, 345] on textarea "Comment" at bounding box center [440, 336] width 514 height 28
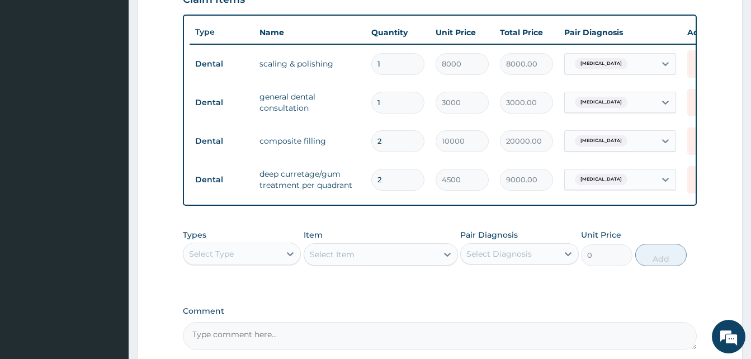
paste textarea "DENTAL BILL FOR THE MONTH OF MAY 2025"
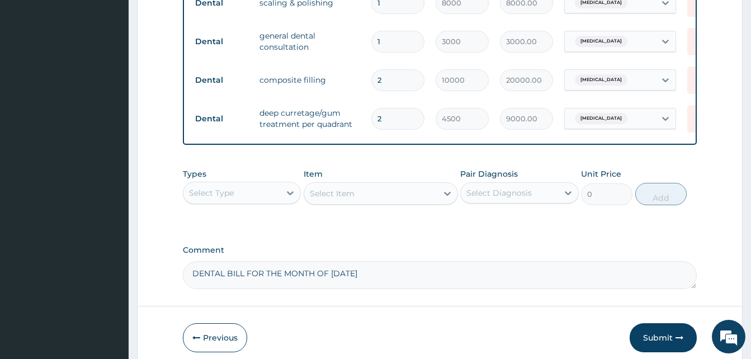
scroll to position [519, 0]
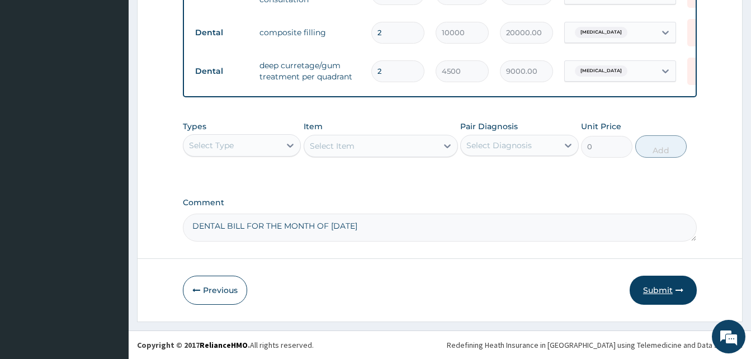
type textarea "DENTAL BILL FOR THE MONTH OF MAY 2025"
click at [656, 291] on button "Submit" at bounding box center [663, 290] width 67 height 29
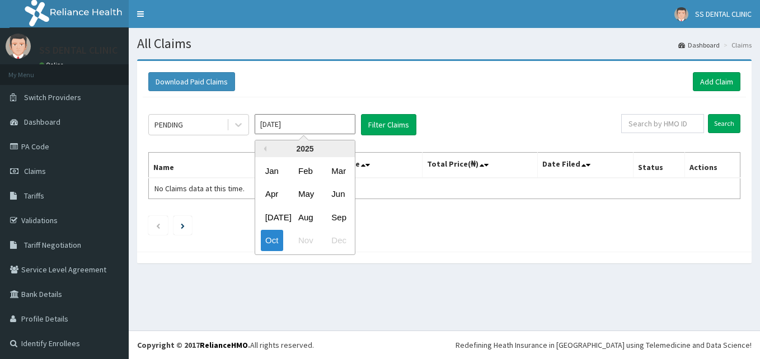
click at [304, 194] on div "May" at bounding box center [305, 194] width 22 height 21
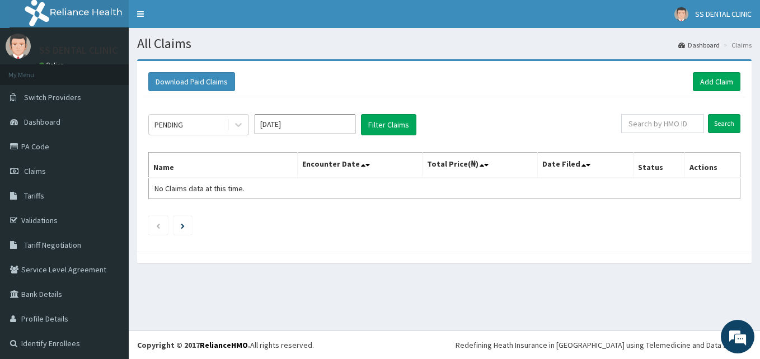
type input "[DATE]"
click at [391, 121] on button "Filter Claims" at bounding box center [388, 124] width 55 height 21
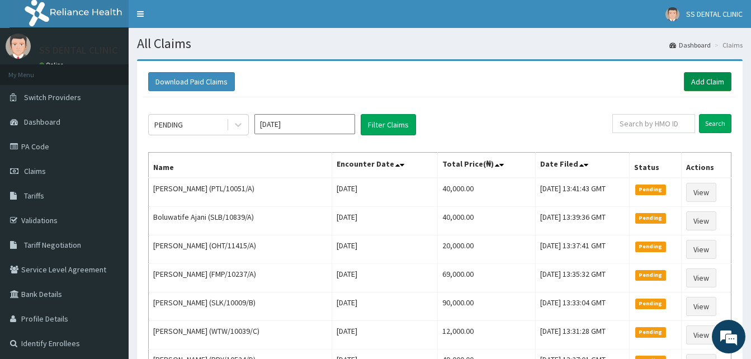
click at [699, 81] on link "Add Claim" at bounding box center [708, 81] width 48 height 19
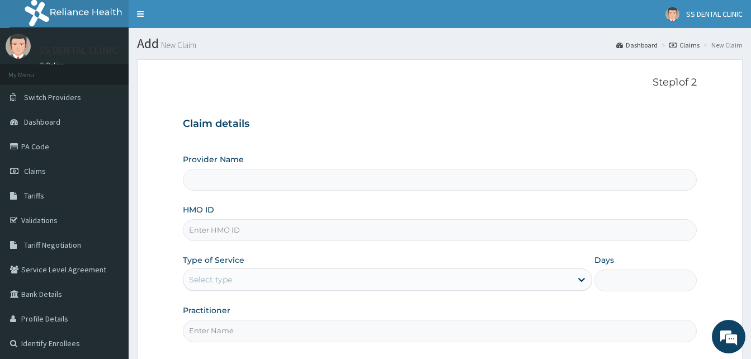
type input "SS DENTAL IBADAN"
click at [338, 236] on input "HMO ID" at bounding box center [440, 230] width 514 height 22
type input "FET/10130/A"
click at [223, 283] on div "Select type" at bounding box center [210, 279] width 43 height 11
click at [231, 278] on div "Select type" at bounding box center [210, 279] width 43 height 11
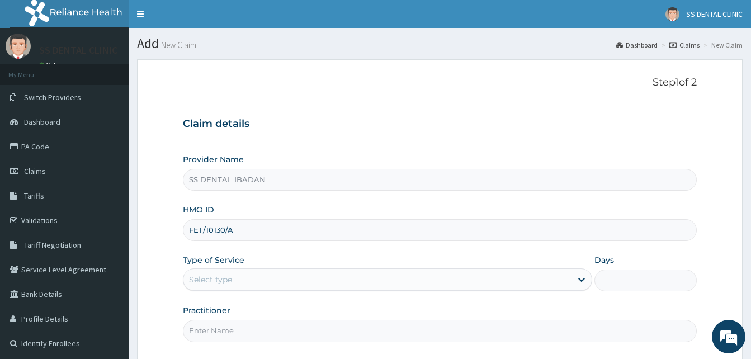
click at [231, 282] on div "Select type" at bounding box center [210, 279] width 43 height 11
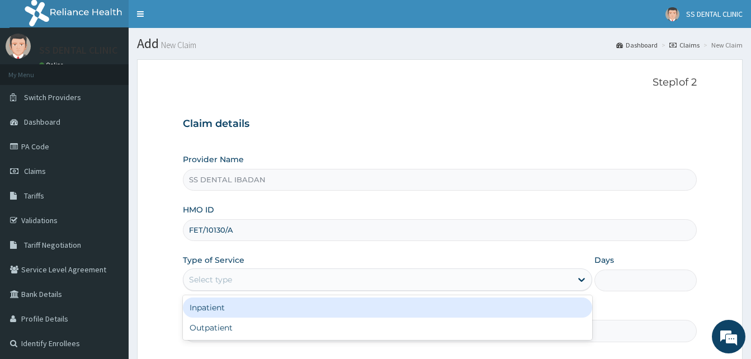
type input "O"
type input "1"
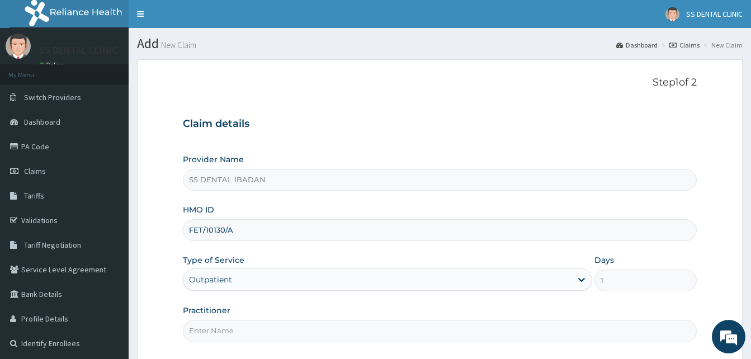
click at [230, 345] on div "Step 1 of 2 Claim details Provider Name SS DENTAL IBADAN HMO ID FET/10130/A Typ…" at bounding box center [440, 212] width 514 height 270
click at [233, 333] on input "Practitioner" at bounding box center [440, 331] width 514 height 22
type input "DR. IYIOLA"
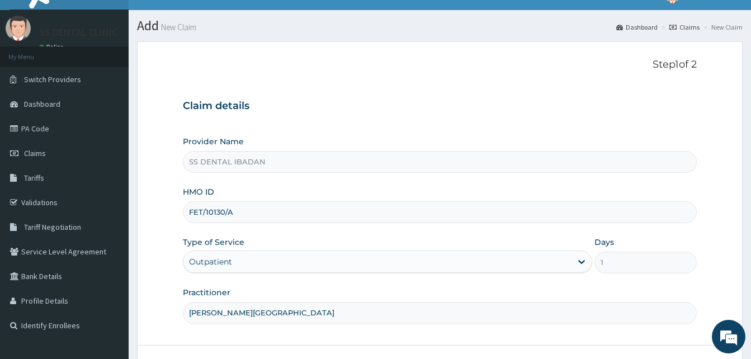
scroll to position [105, 0]
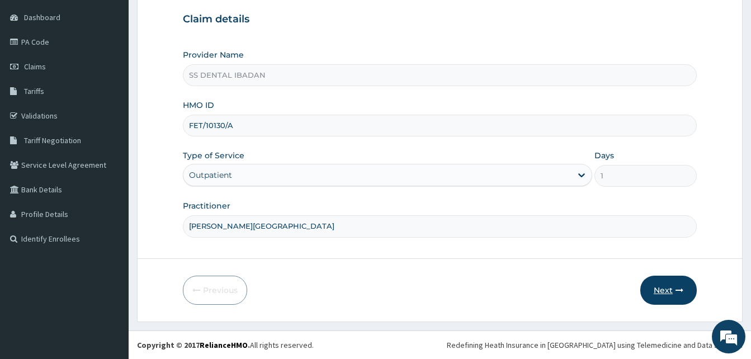
click at [672, 295] on button "Next" at bounding box center [669, 290] width 57 height 29
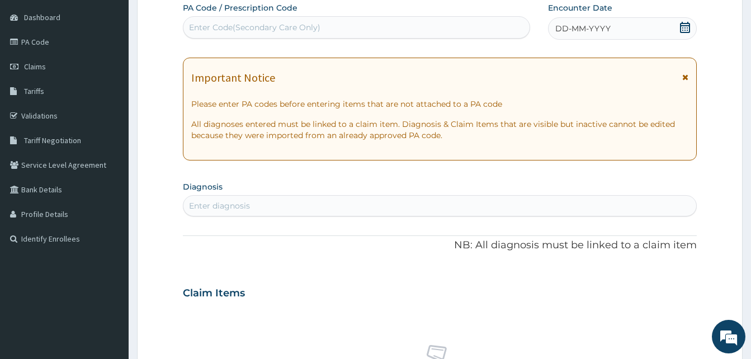
click at [219, 27] on div "Enter Code(Secondary Care Only)" at bounding box center [254, 27] width 131 height 11
type input "PA/419C87"
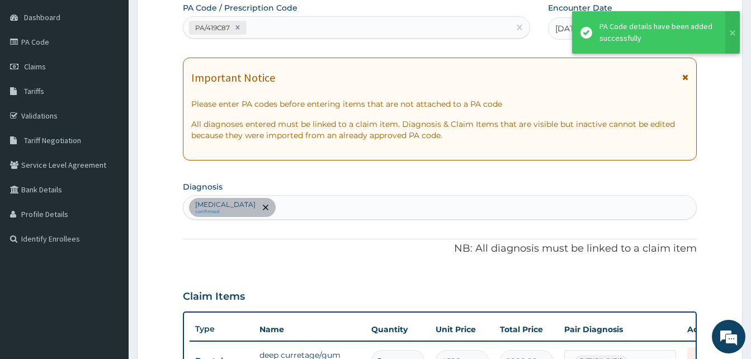
scroll to position [324, 0]
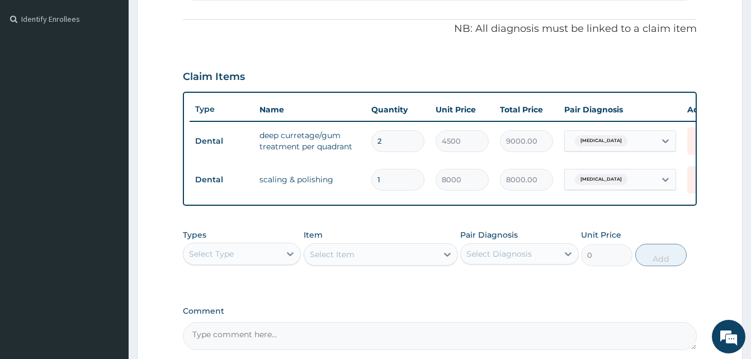
click at [239, 345] on textarea "Comment" at bounding box center [440, 336] width 514 height 28
click at [203, 342] on textarea "Comment" at bounding box center [440, 336] width 514 height 28
click at [260, 338] on textarea "Comment" at bounding box center [440, 336] width 514 height 28
click at [253, 345] on textarea "Comment" at bounding box center [440, 336] width 514 height 28
click at [255, 343] on textarea "Comment" at bounding box center [440, 336] width 514 height 28
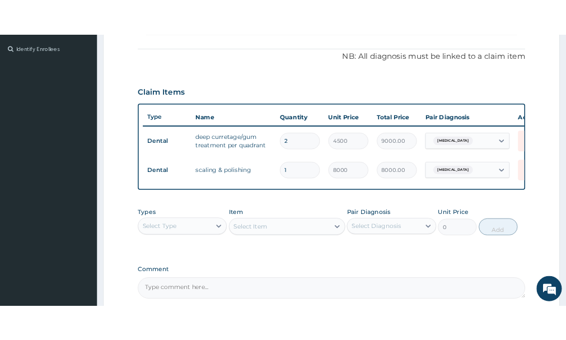
scroll to position [441, 0]
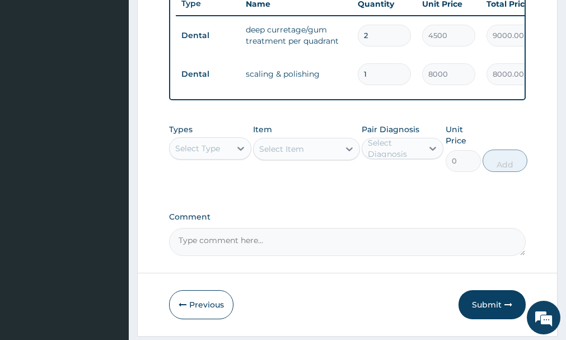
drag, startPoint x: 385, startPoint y: 302, endPoint x: 361, endPoint y: 267, distance: 41.8
click at [385, 302] on div "Previous Submit" at bounding box center [347, 304] width 356 height 29
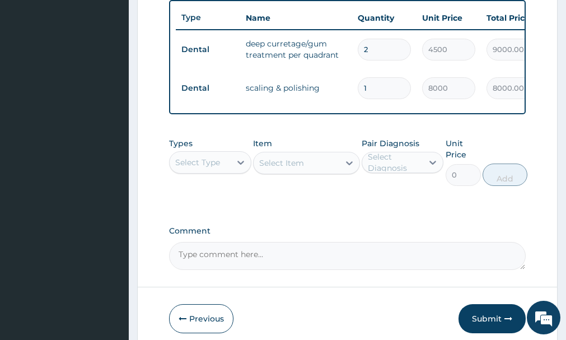
scroll to position [483, 0]
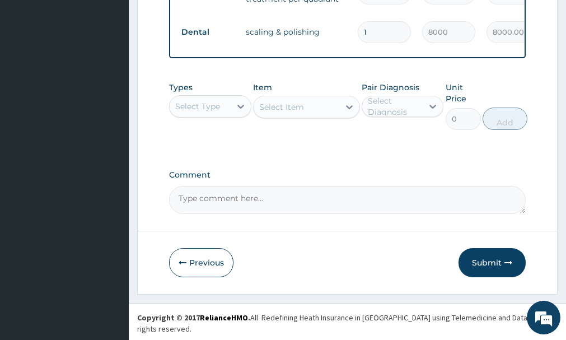
click at [222, 209] on textarea "Comment" at bounding box center [347, 200] width 356 height 28
click at [297, 200] on textarea "DENTAL BILL FOR THE MONTH OF MAY 2025de" at bounding box center [347, 200] width 356 height 28
click at [393, 209] on textarea "DENTAL BILL FOR THE MONTH OF MAY 2025de" at bounding box center [347, 200] width 356 height 28
type textarea "DENTAL BILL FOR THE MONTH OF MAY 2025"
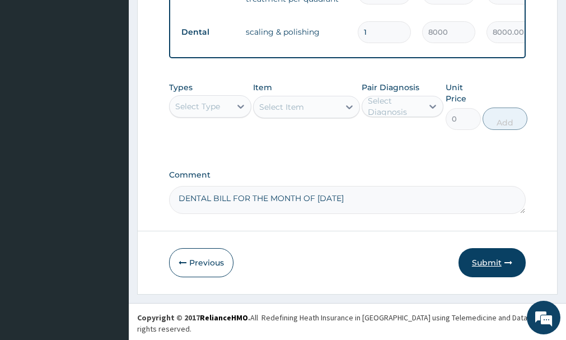
click at [487, 273] on button "Submit" at bounding box center [491, 262] width 67 height 29
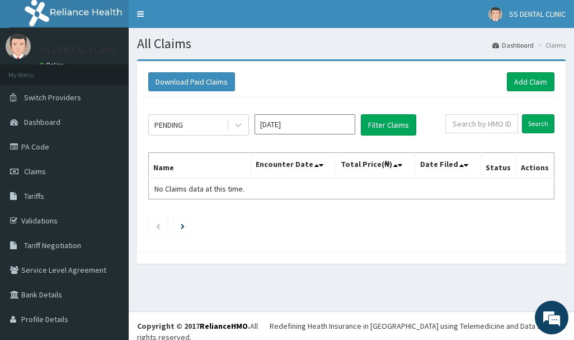
click at [302, 122] on input "[DATE]" at bounding box center [305, 124] width 101 height 20
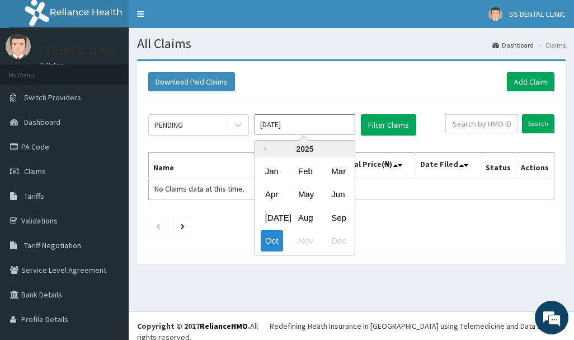
click at [305, 195] on div "May" at bounding box center [305, 194] width 22 height 21
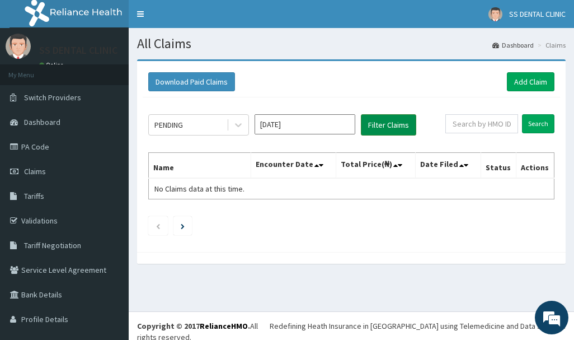
click at [388, 125] on button "Filter Claims" at bounding box center [388, 124] width 55 height 21
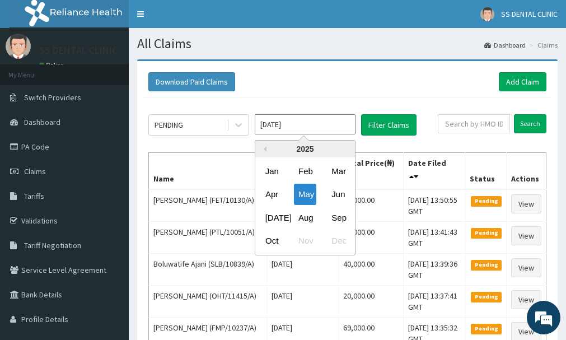
click at [319, 131] on input "[DATE]" at bounding box center [305, 124] width 101 height 20
click at [340, 223] on div "Sep" at bounding box center [338, 217] width 22 height 21
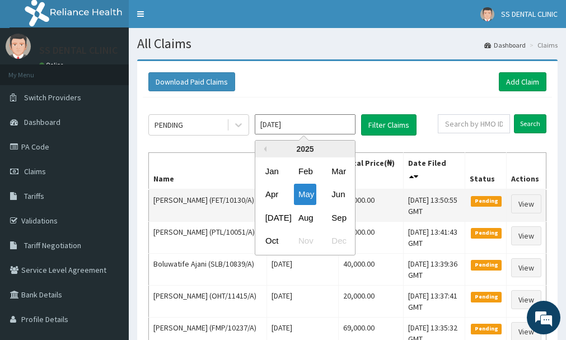
type input "[DATE]"
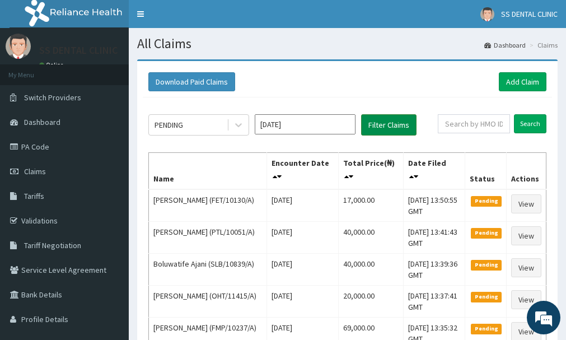
click at [383, 124] on button "Filter Claims" at bounding box center [388, 124] width 55 height 21
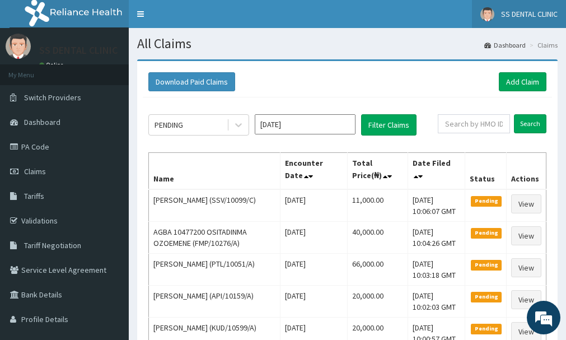
click at [524, 13] on span "SS DENTAL CLINIC" at bounding box center [529, 14] width 57 height 10
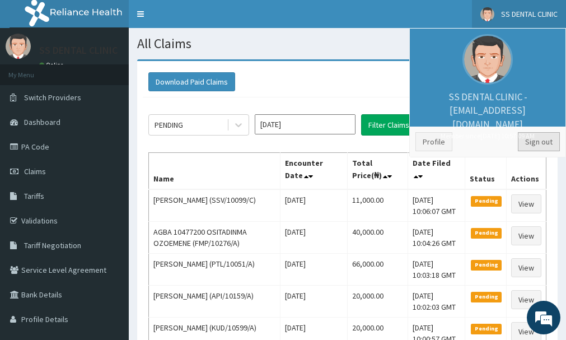
click at [533, 145] on link "Sign out" at bounding box center [539, 141] width 42 height 19
